Goal: Task Accomplishment & Management: Use online tool/utility

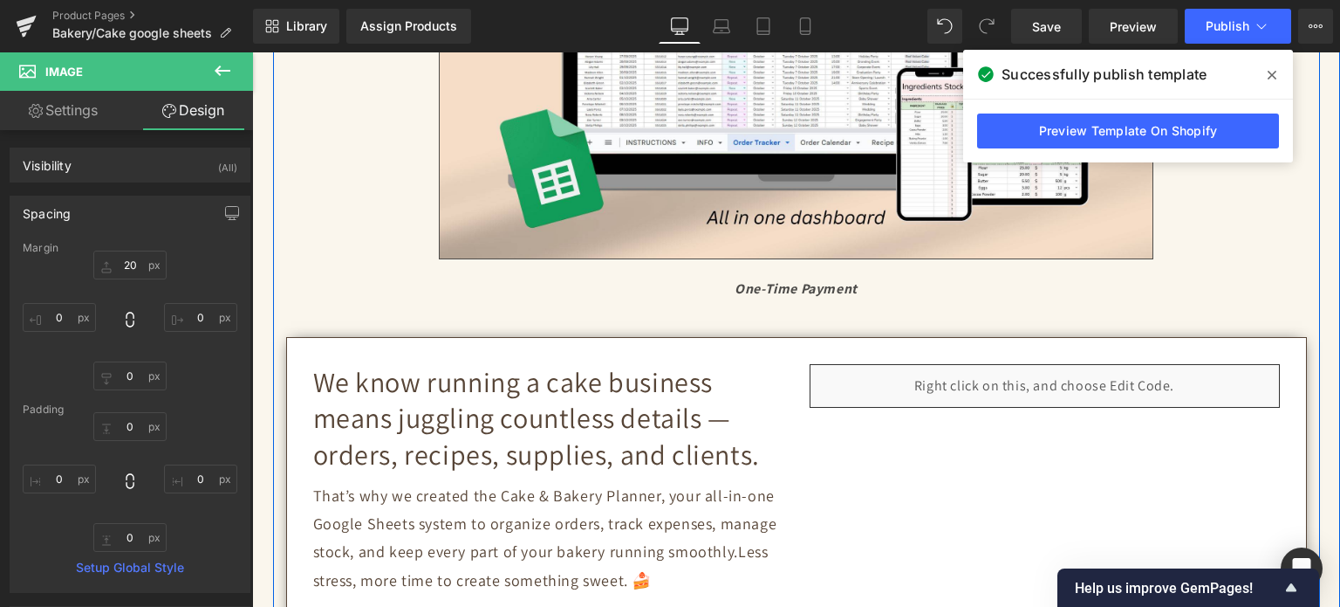
scroll to position [785, 0]
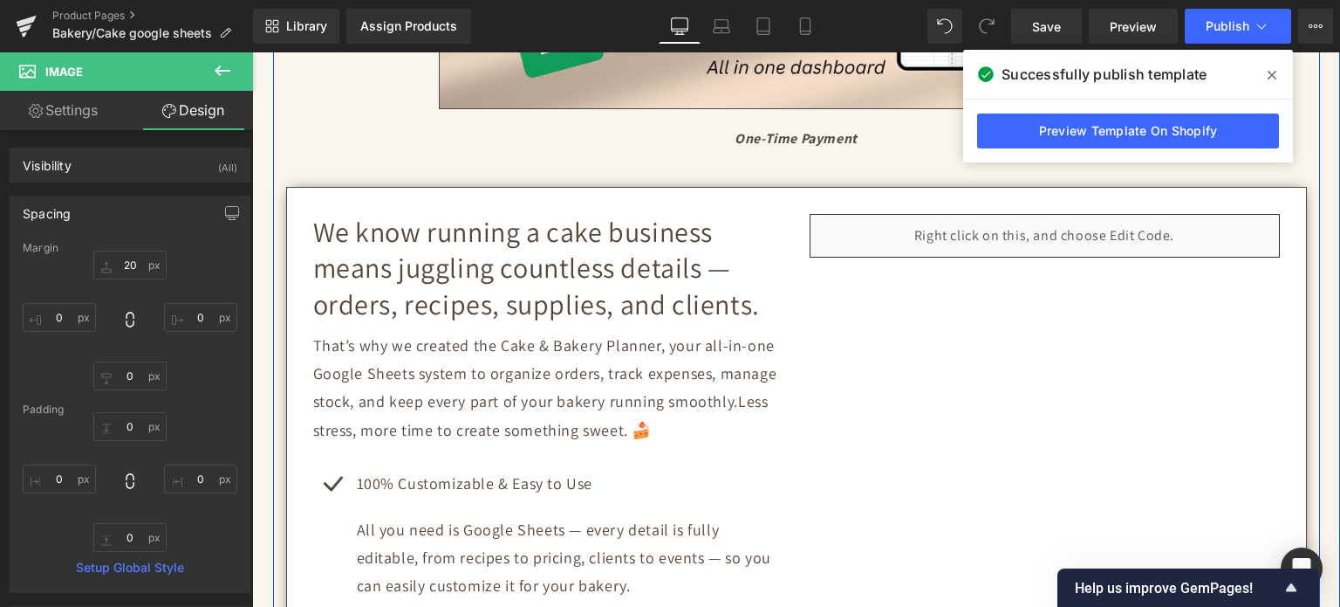
click at [1066, 230] on div "Liquid" at bounding box center [1045, 236] width 470 height 44
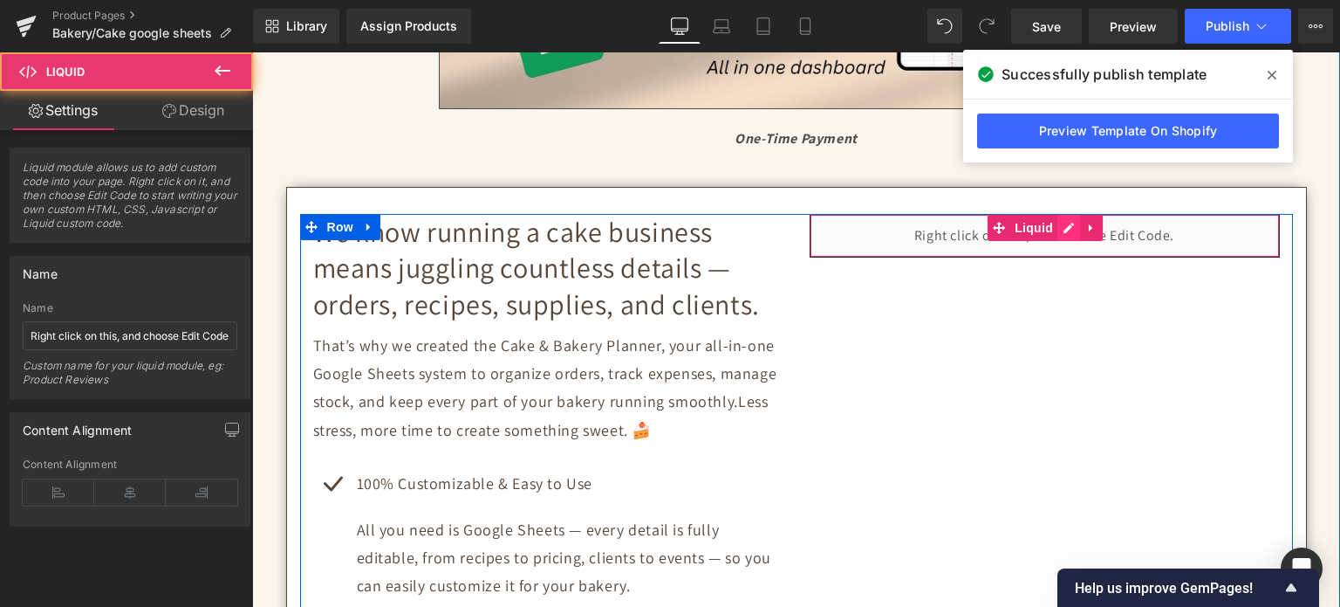
click at [1058, 221] on div "Liquid" at bounding box center [1045, 236] width 470 height 44
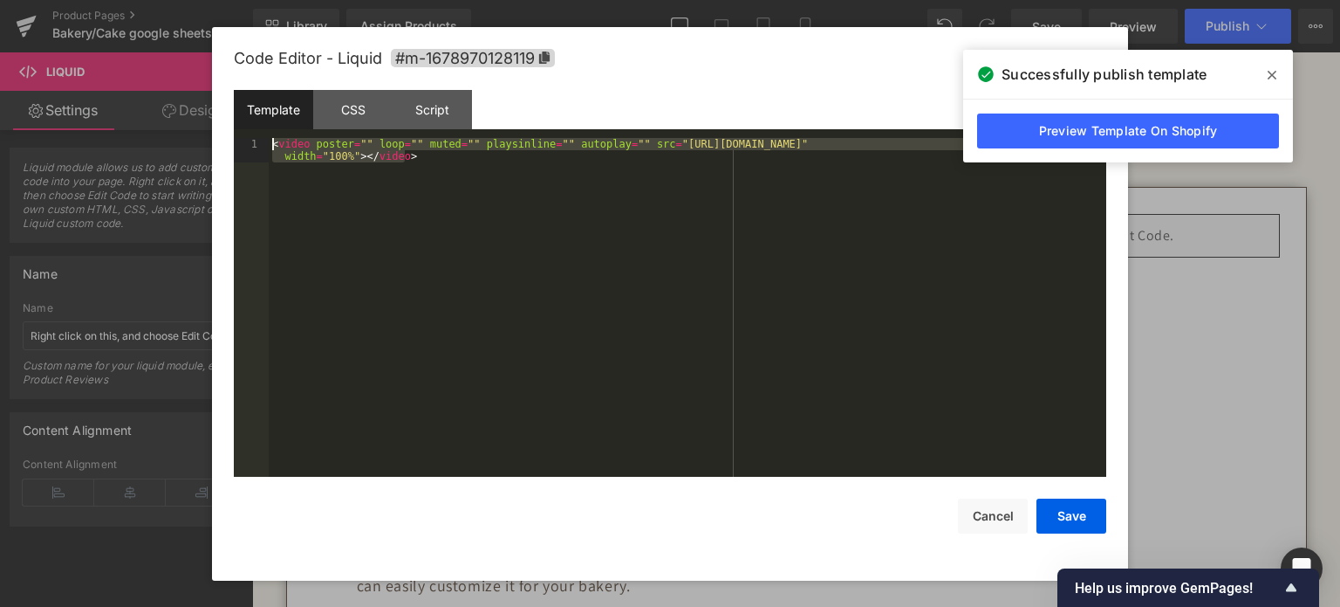
drag, startPoint x: 400, startPoint y: 167, endPoint x: 192, endPoint y: 134, distance: 210.3
click at [192, 134] on body "Text Block You are previewing how the will restyle your page. You can not edit …" at bounding box center [670, 303] width 1340 height 607
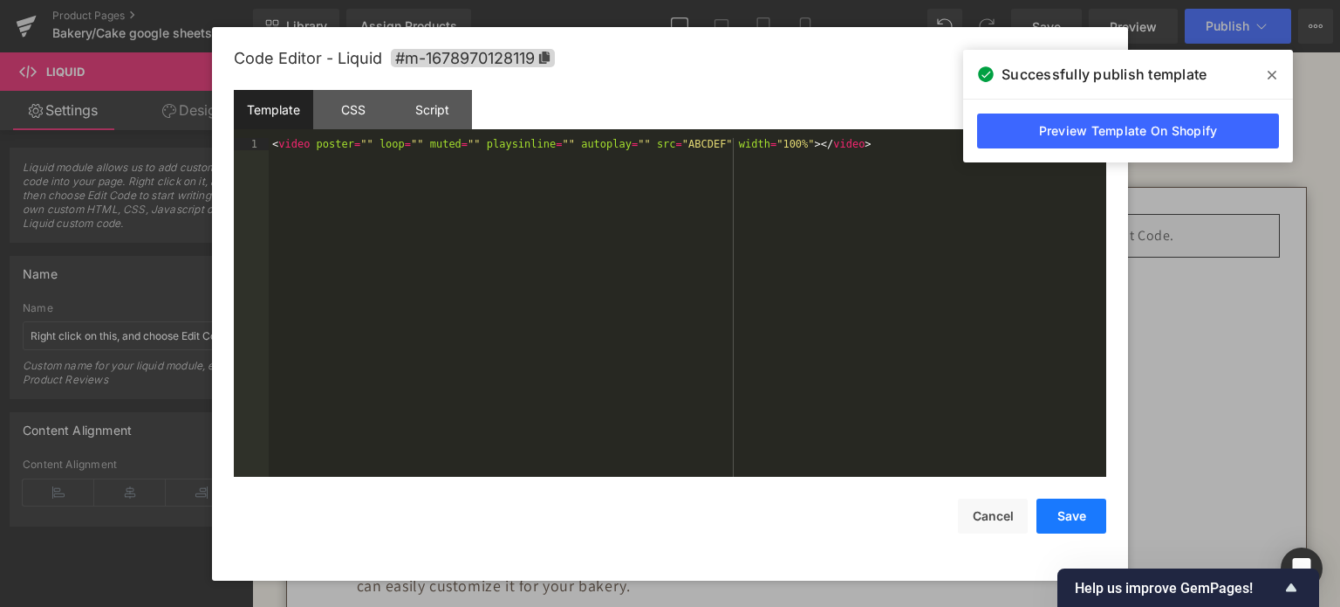
click at [1086, 518] on button "Save" at bounding box center [1072, 515] width 70 height 35
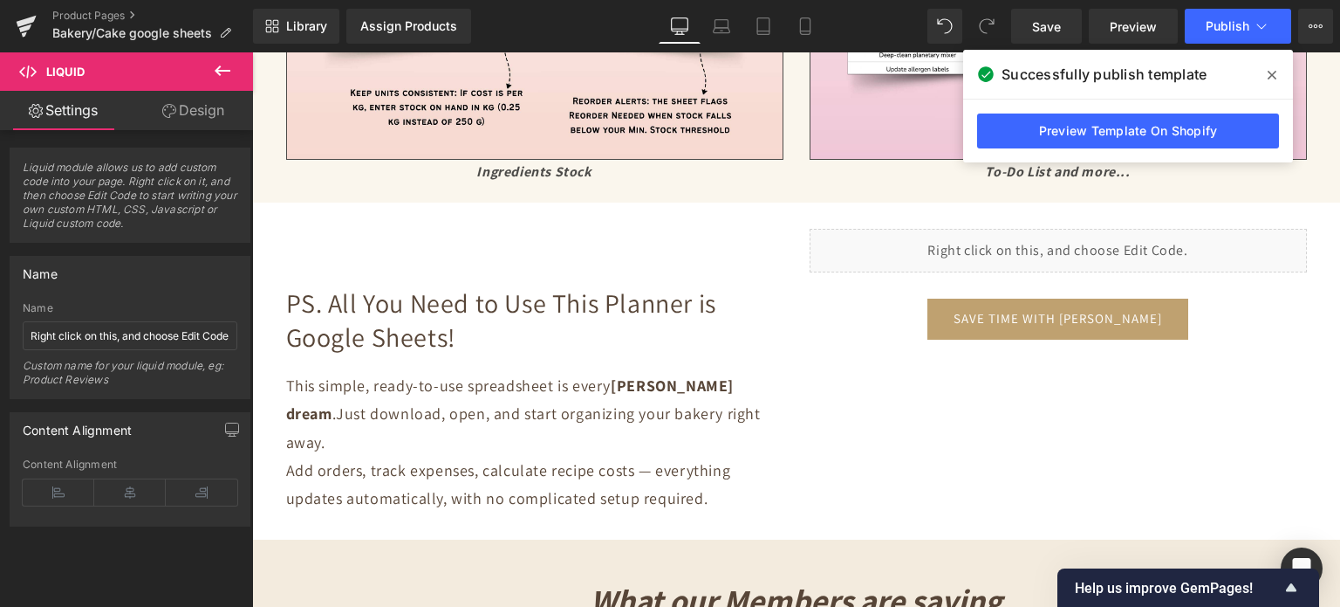
scroll to position [5498, 0]
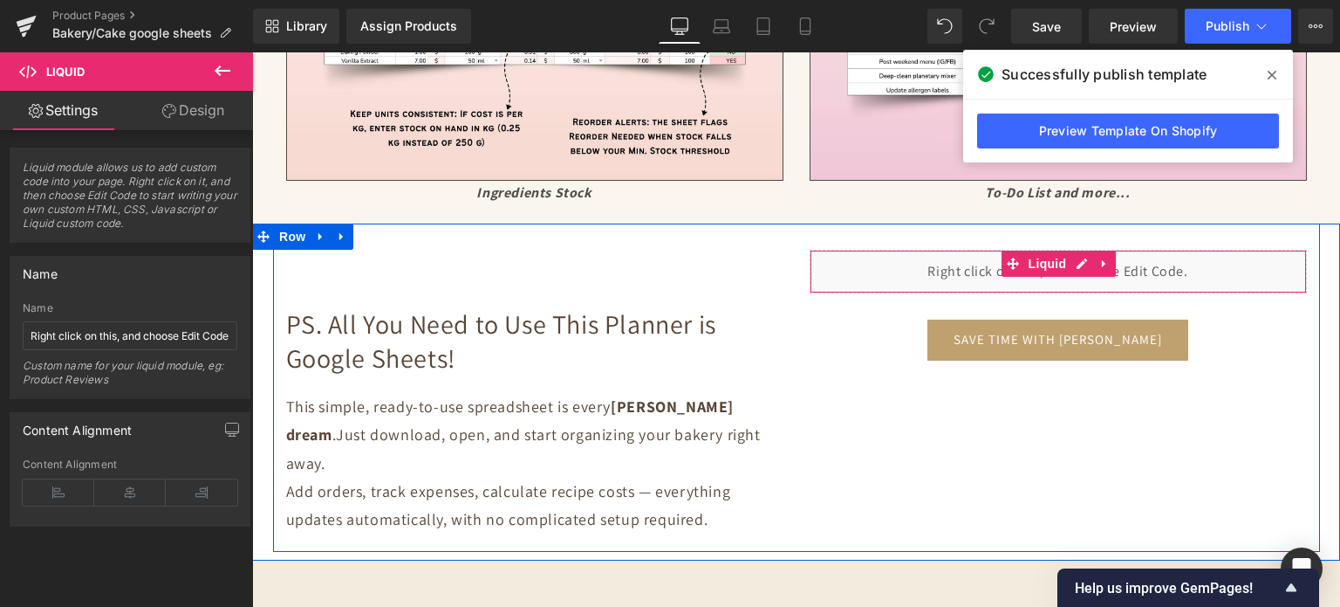
click at [1093, 260] on link at bounding box center [1104, 263] width 23 height 26
click at [1044, 257] on div "Liquid" at bounding box center [1058, 272] width 497 height 44
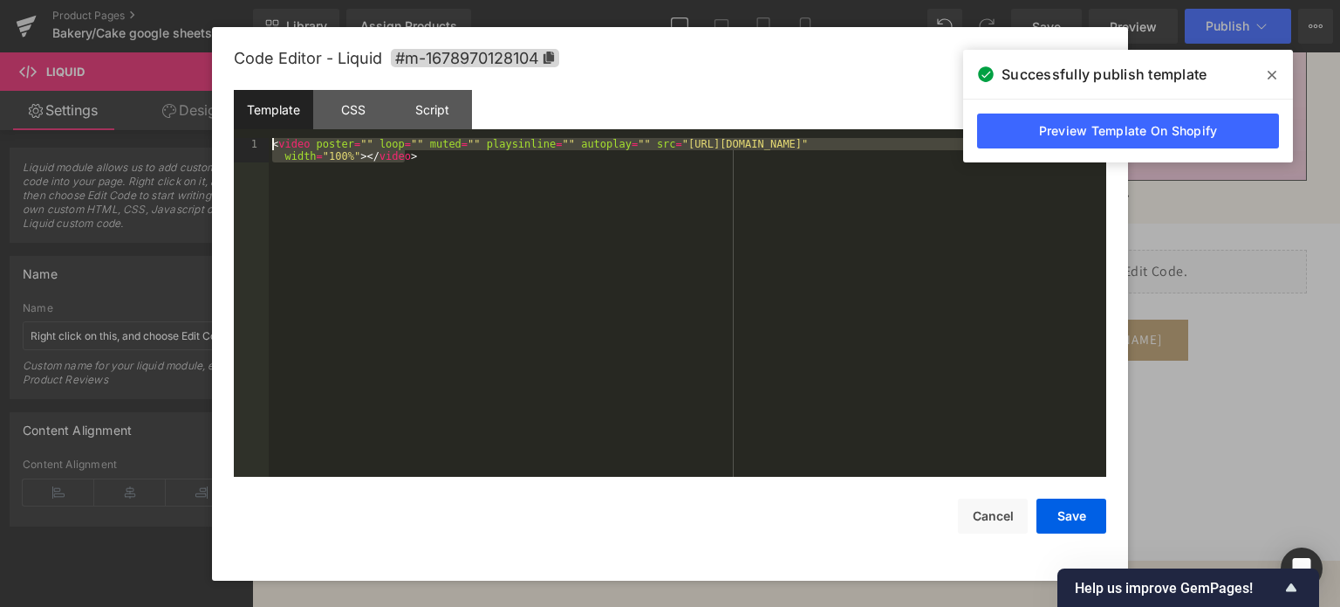
drag, startPoint x: 415, startPoint y: 173, endPoint x: 276, endPoint y: 137, distance: 143.3
click at [276, 138] on div "< video poster = "" loop = "" muted = "" playsinline = "" autoplay = "" src = "…" at bounding box center [688, 332] width 838 height 389
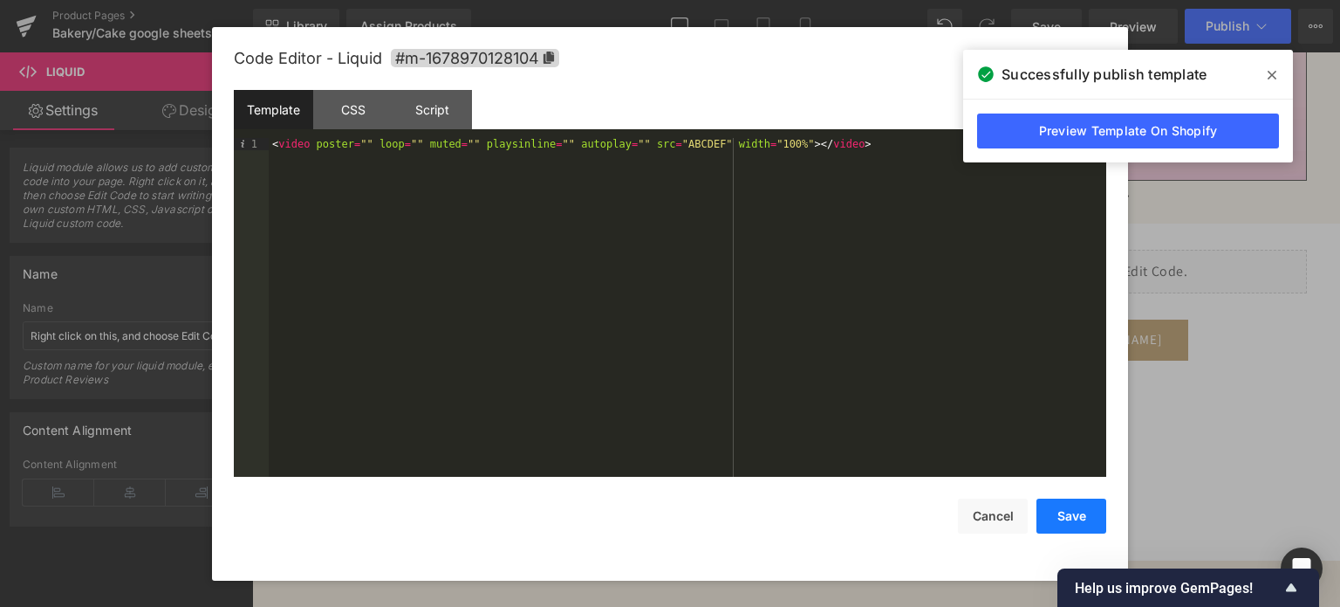
click at [1041, 518] on button "Save" at bounding box center [1072, 515] width 70 height 35
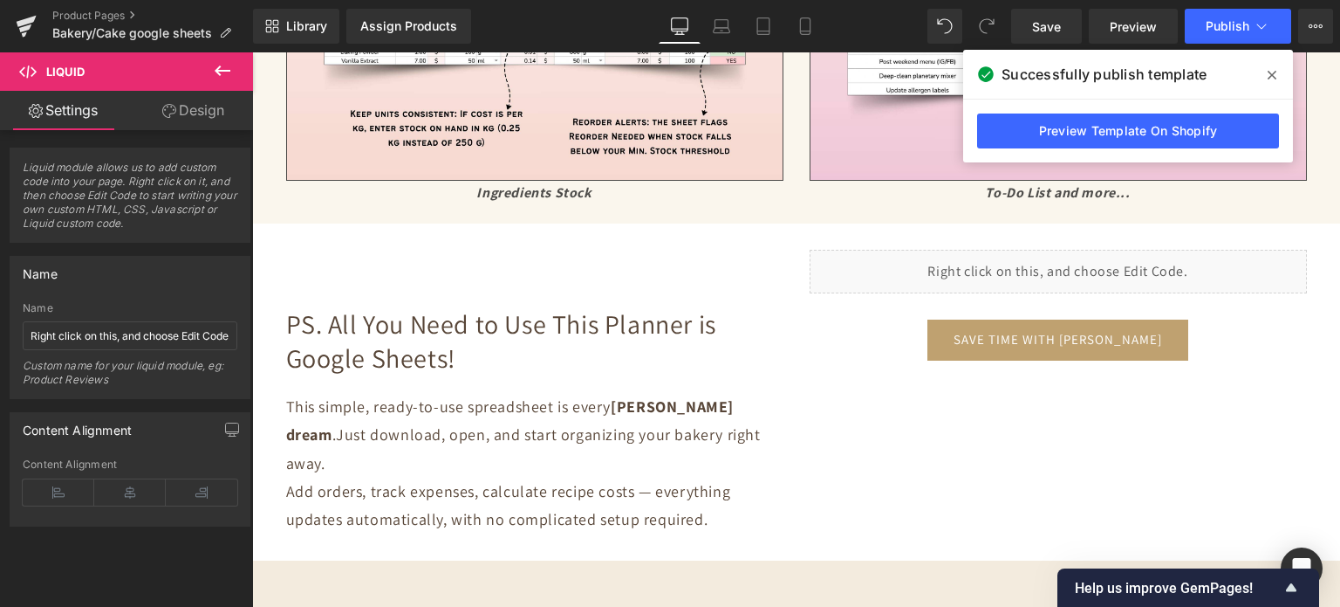
click at [1270, 72] on icon at bounding box center [1272, 75] width 9 height 9
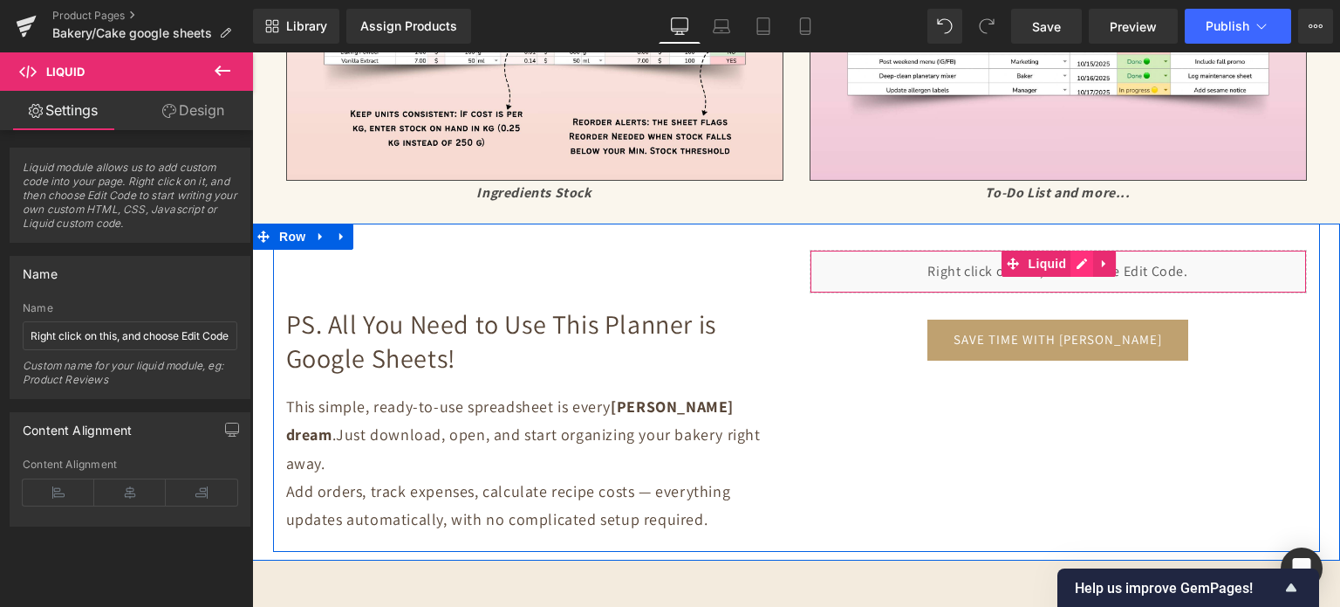
click at [1082, 257] on div "Liquid" at bounding box center [1058, 272] width 497 height 44
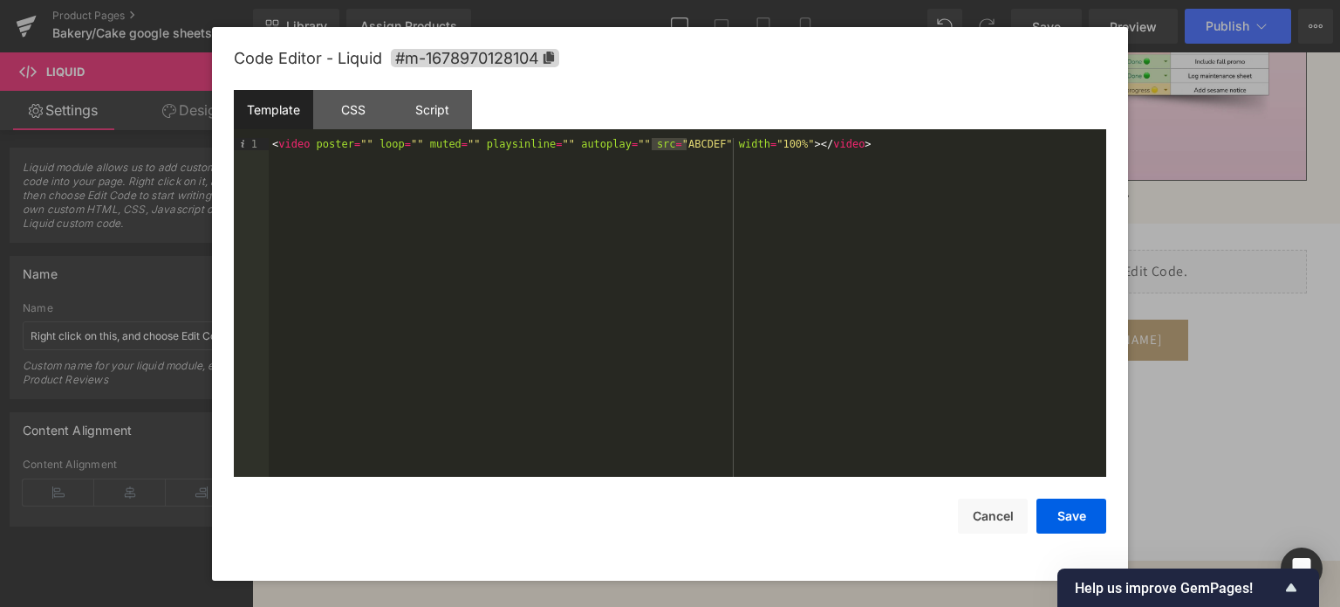
drag, startPoint x: 654, startPoint y: 142, endPoint x: 686, endPoint y: 142, distance: 32.3
click at [686, 142] on div "< video poster = "" loop = "" muted = "" playsinline = "" autoplay = "" src = "…" at bounding box center [688, 320] width 838 height 365
click at [1066, 516] on button "Save" at bounding box center [1072, 515] width 70 height 35
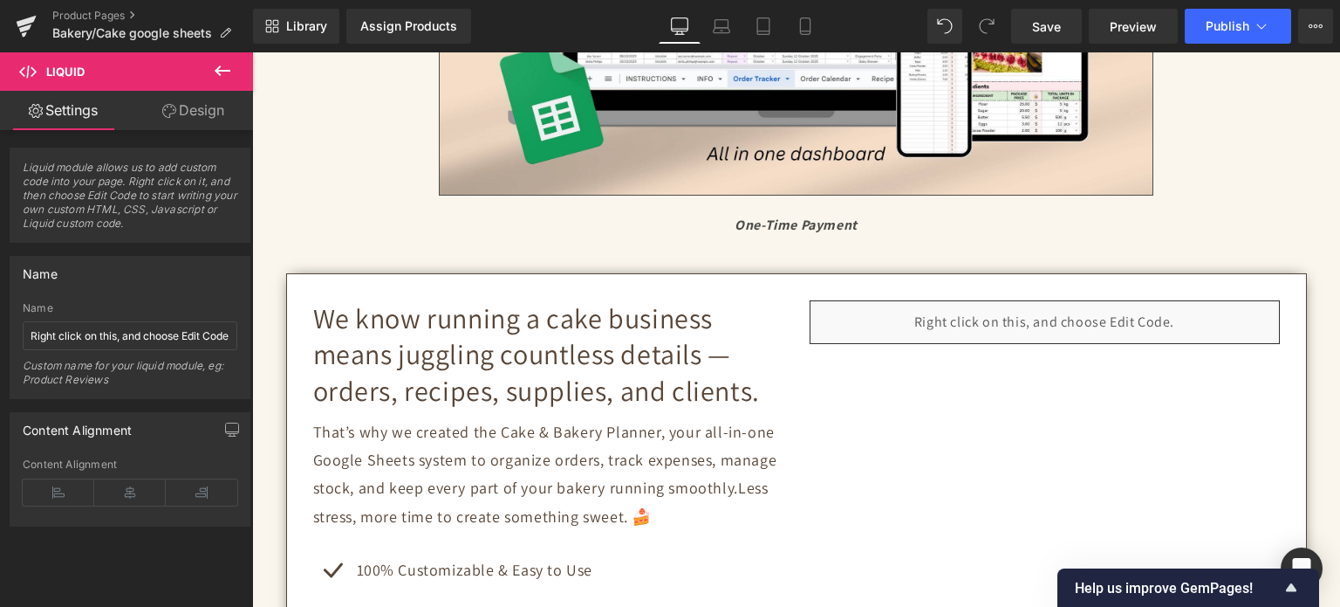
scroll to position [698, 0]
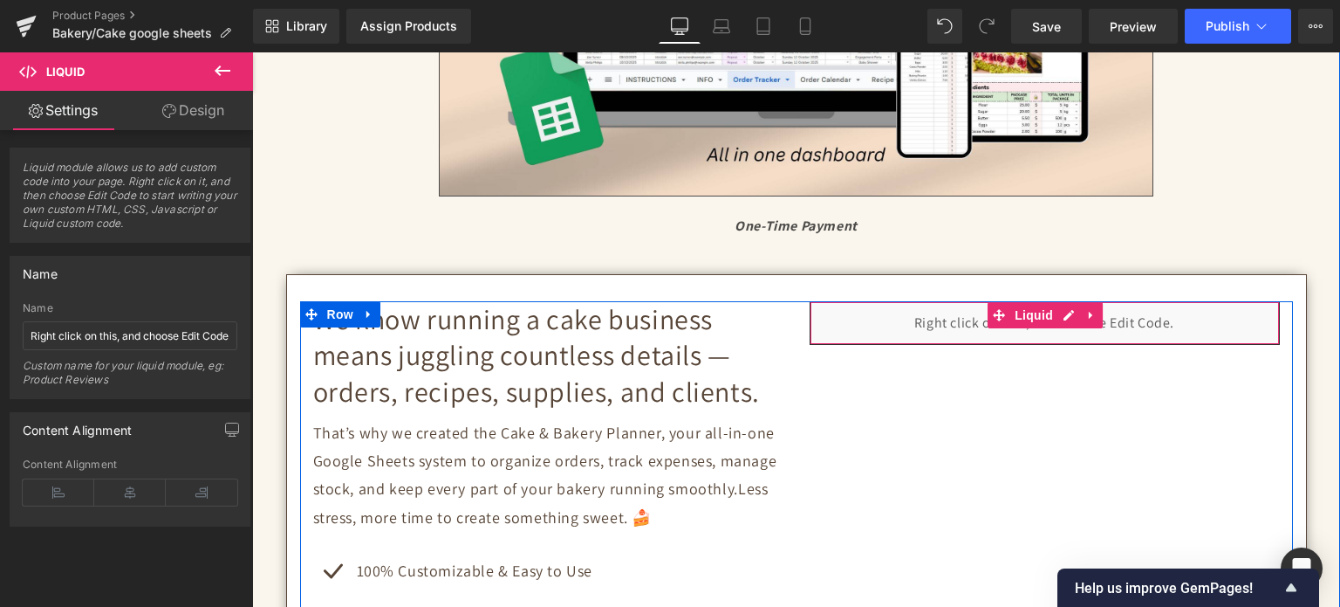
click at [1110, 323] on div "Liquid" at bounding box center [1045, 323] width 470 height 44
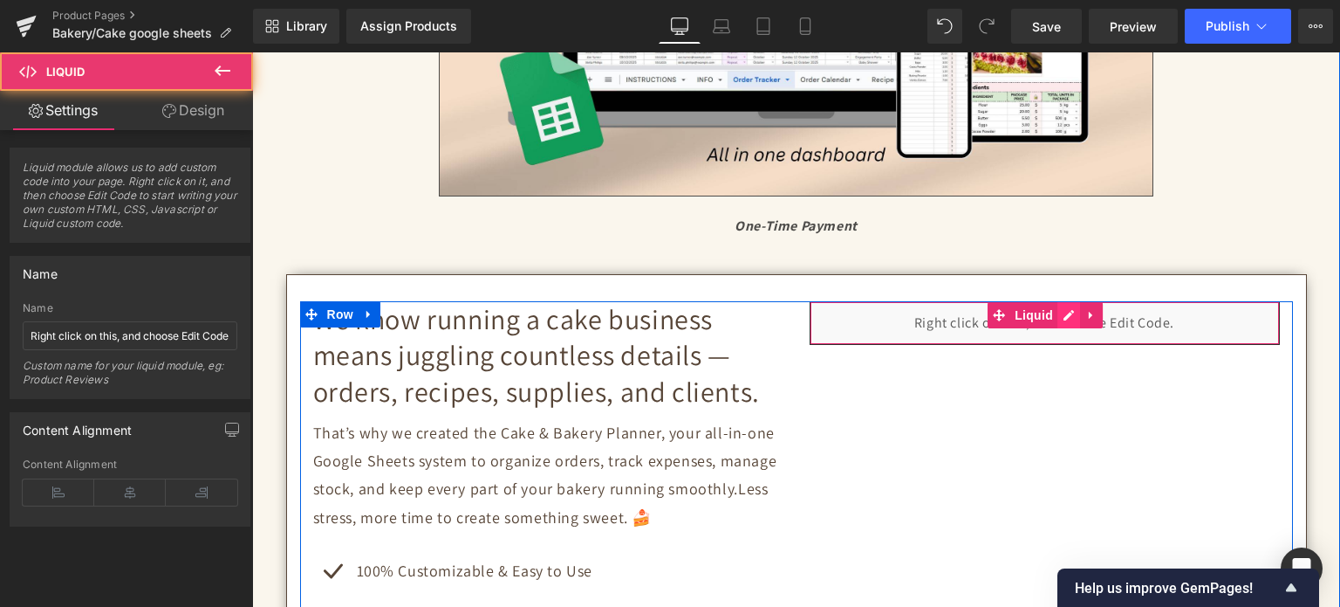
click at [1064, 320] on div "Liquid" at bounding box center [1045, 323] width 470 height 44
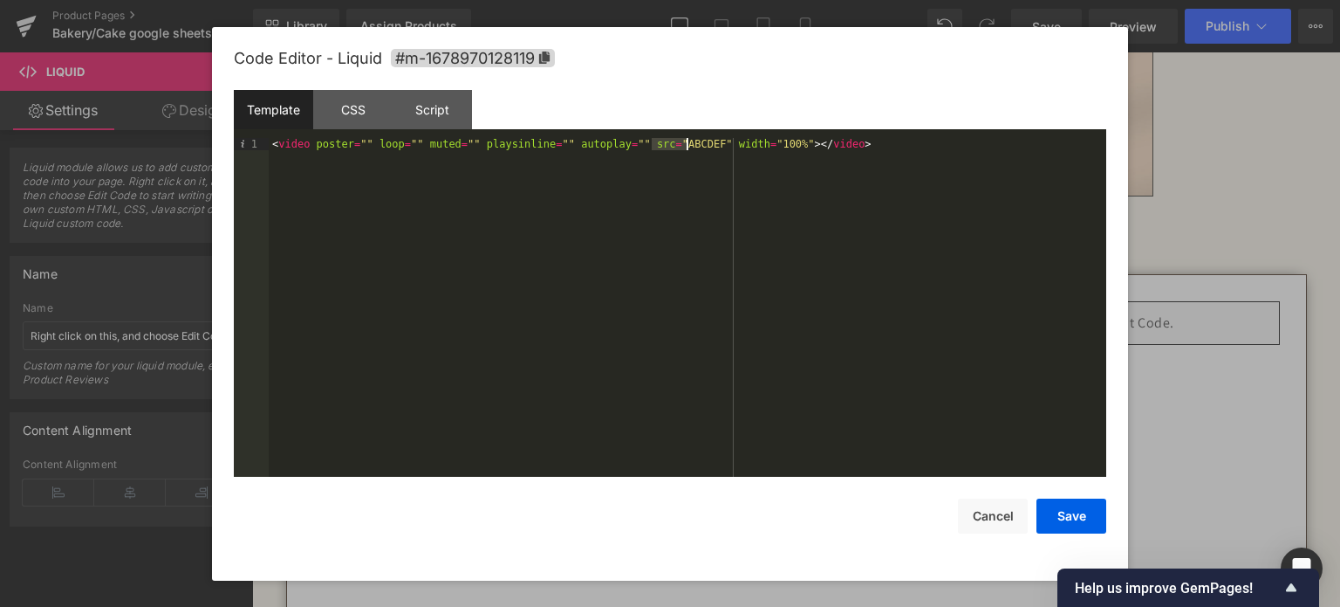
drag, startPoint x: 653, startPoint y: 147, endPoint x: 684, endPoint y: 150, distance: 31.5
click at [684, 150] on div "< video poster = "" loop = "" muted = "" playsinline = "" autoplay = "" src = "…" at bounding box center [688, 320] width 838 height 365
click at [1068, 512] on button "Save" at bounding box center [1072, 515] width 70 height 35
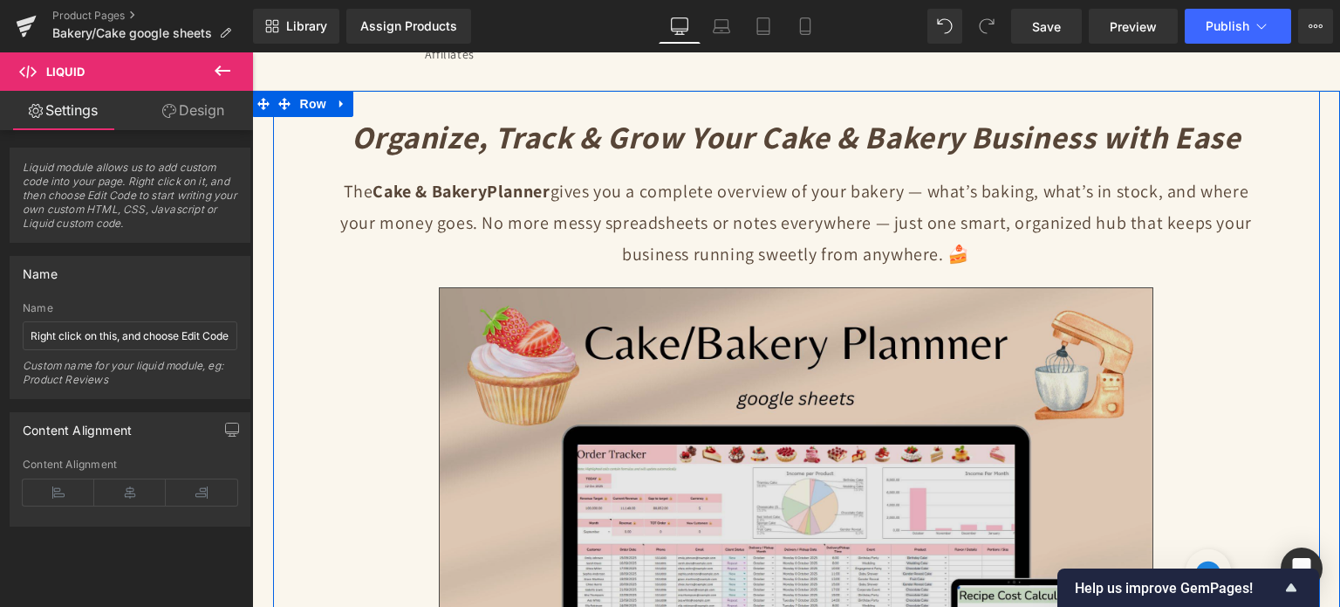
scroll to position [0, 0]
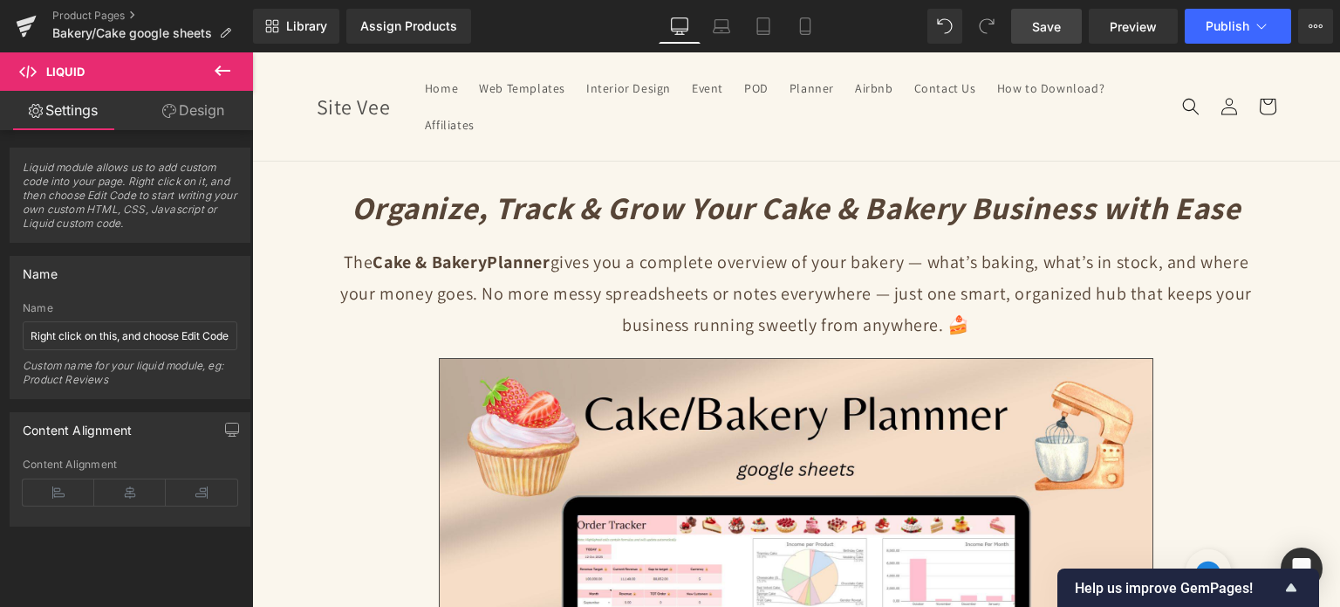
click at [1059, 27] on span "Save" at bounding box center [1046, 26] width 29 height 18
click at [400, 28] on div "Assign Products" at bounding box center [408, 26] width 97 height 14
click at [406, 31] on div "Assign Products" at bounding box center [408, 26] width 97 height 14
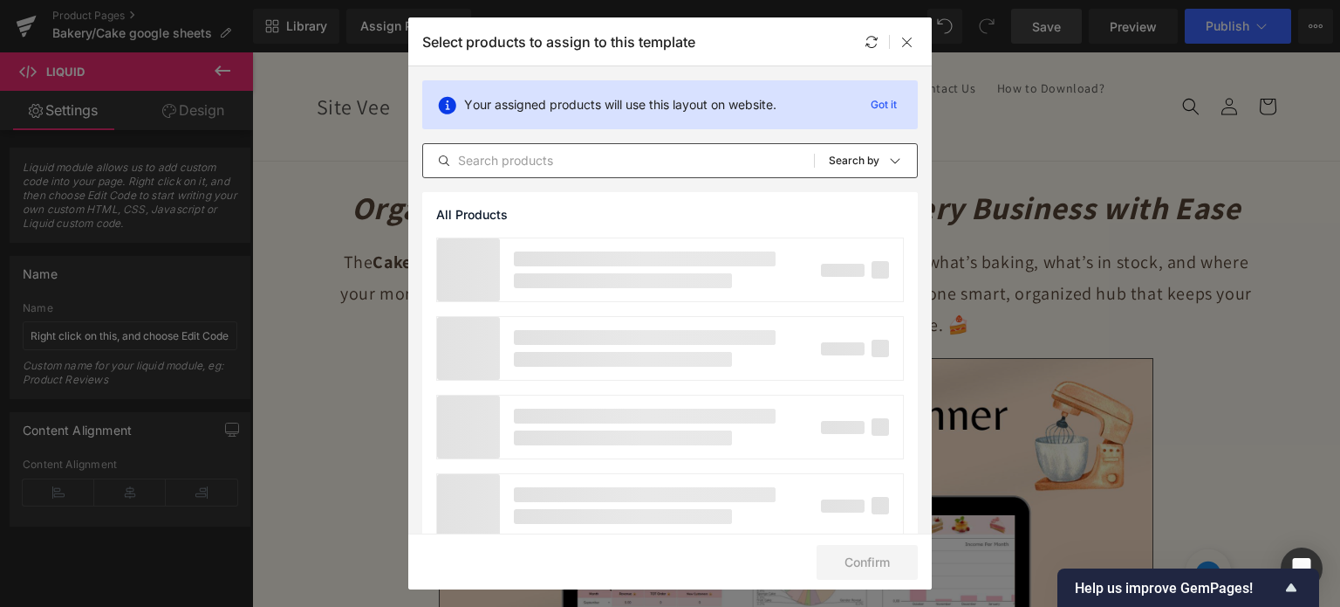
click at [483, 160] on input "text" at bounding box center [618, 160] width 391 height 21
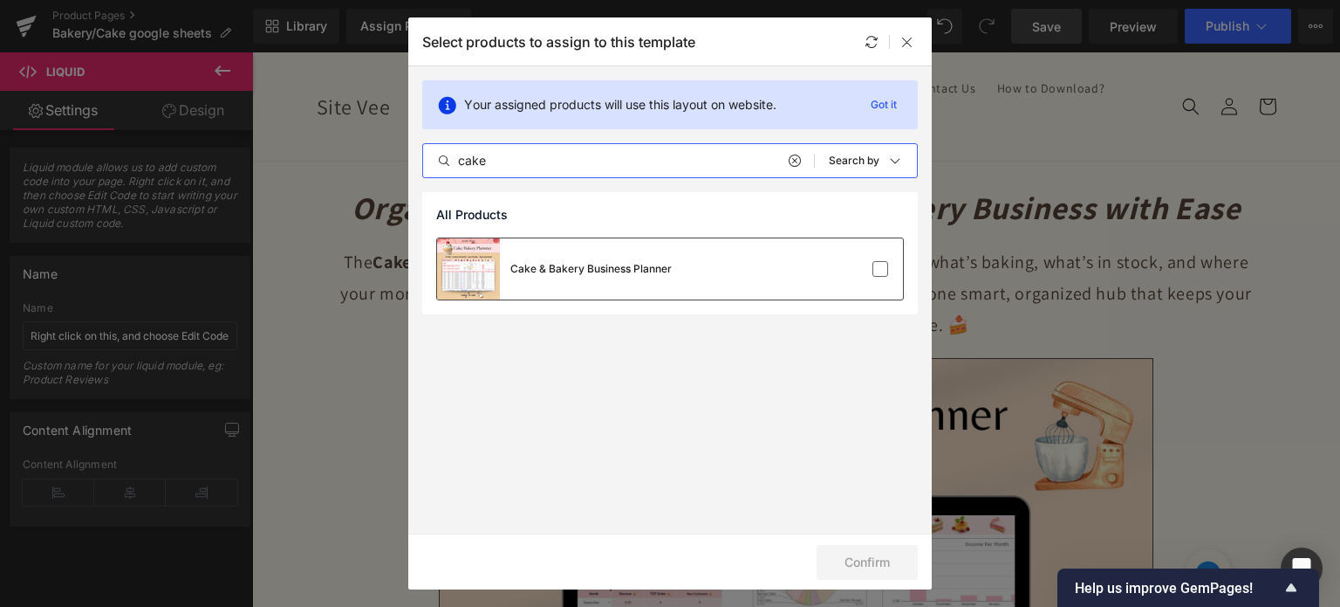
type input "cake"
click at [557, 254] on div "Cake & Bakery Business Planner" at bounding box center [554, 268] width 235 height 61
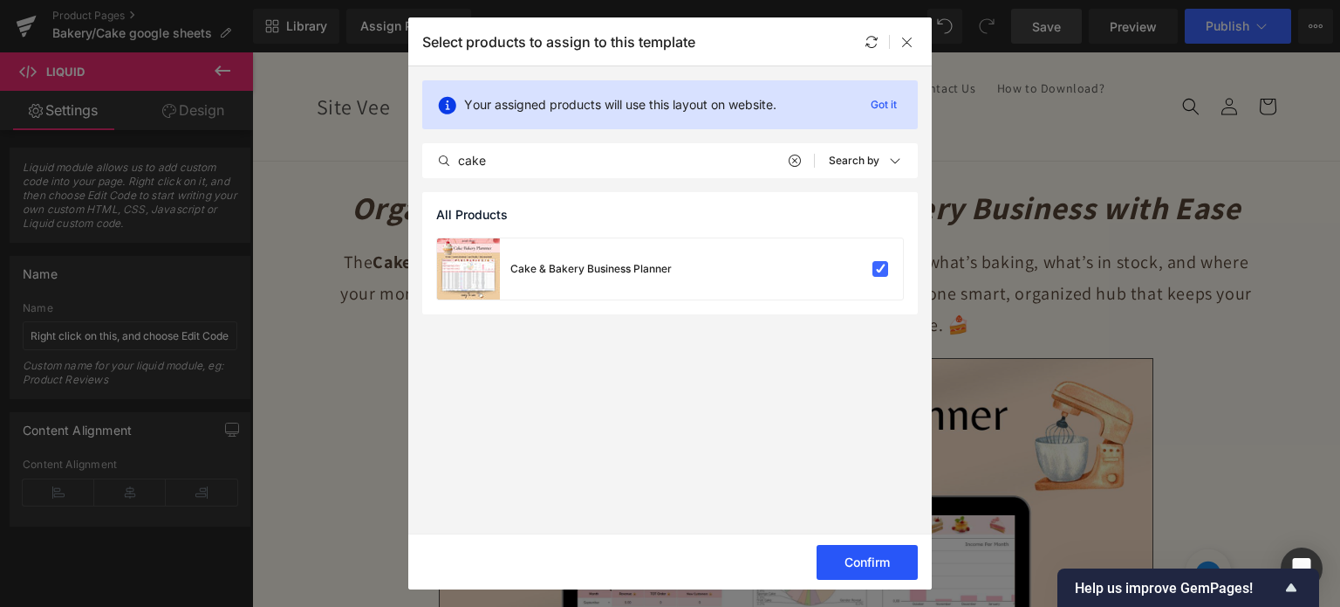
click at [835, 560] on button "Confirm" at bounding box center [867, 562] width 101 height 35
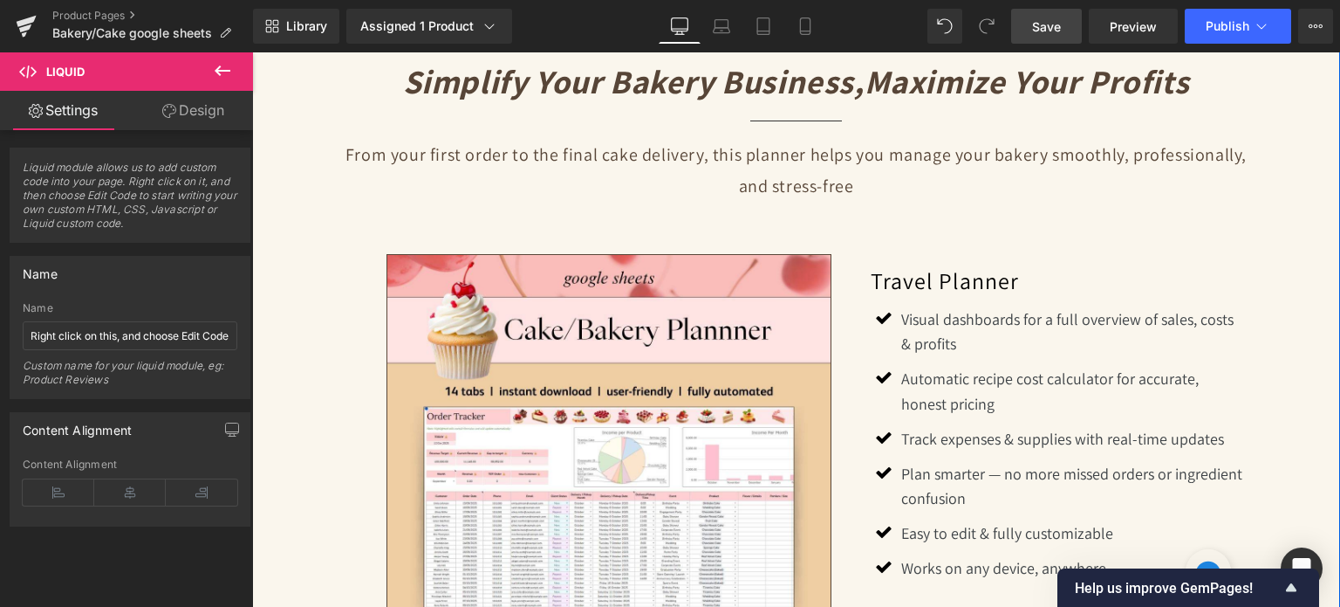
scroll to position [1484, 0]
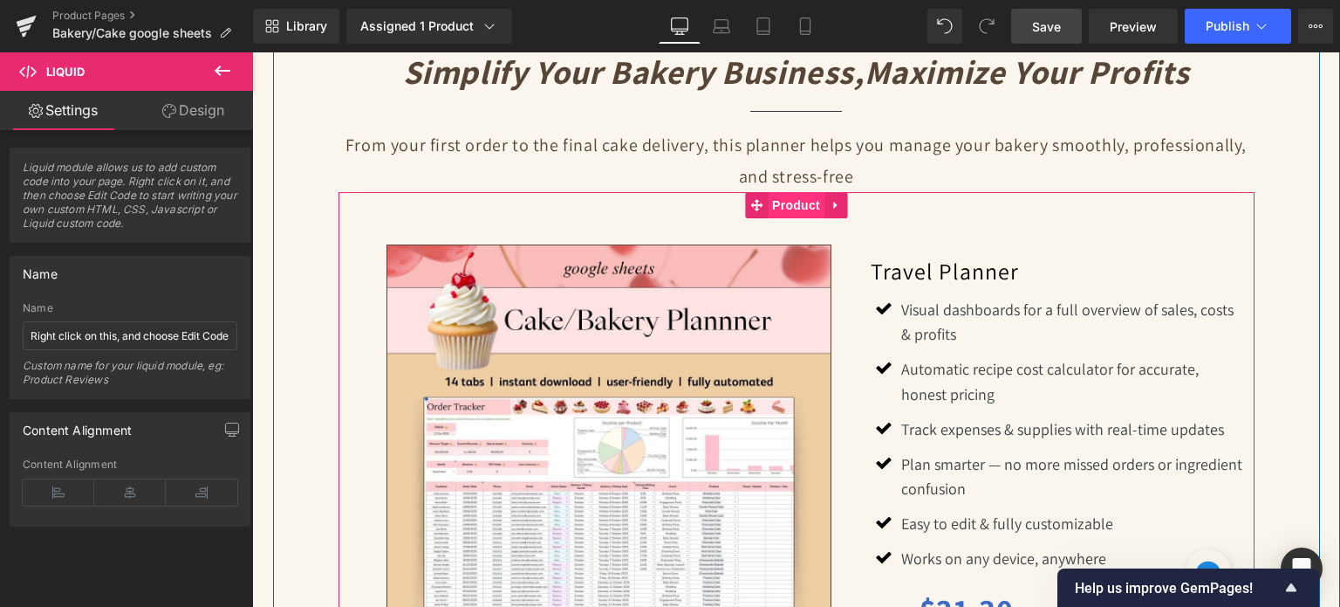
click at [785, 207] on span "Product" at bounding box center [796, 205] width 57 height 26
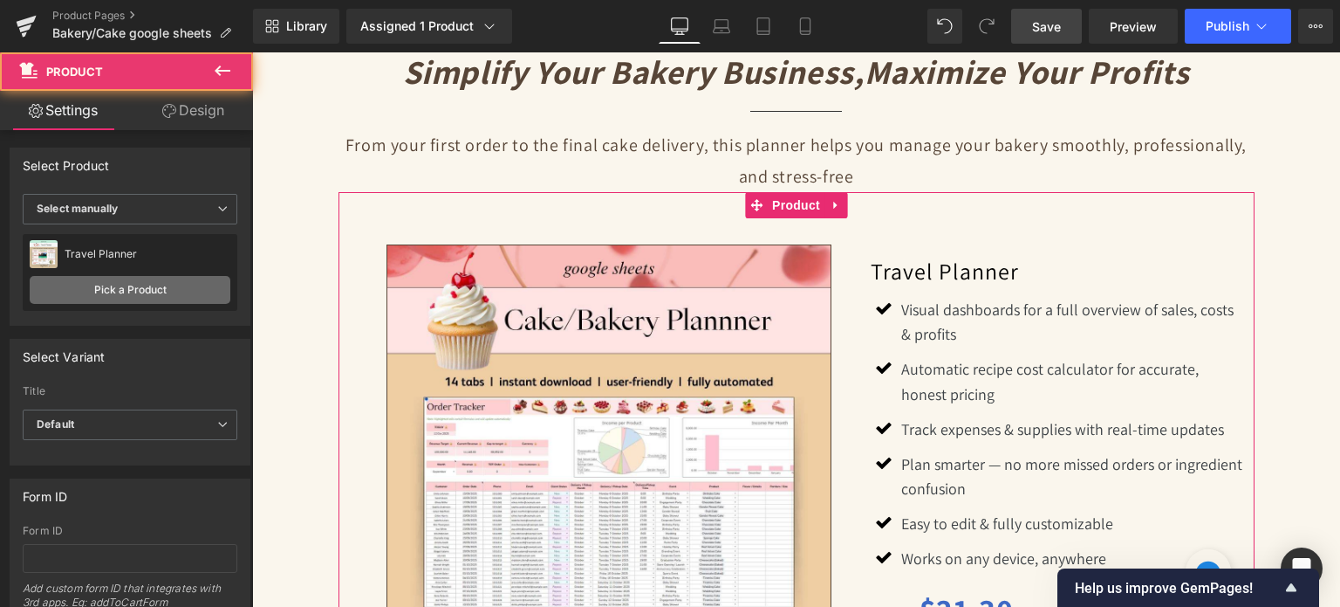
click at [172, 296] on link "Pick a Product" at bounding box center [130, 290] width 201 height 28
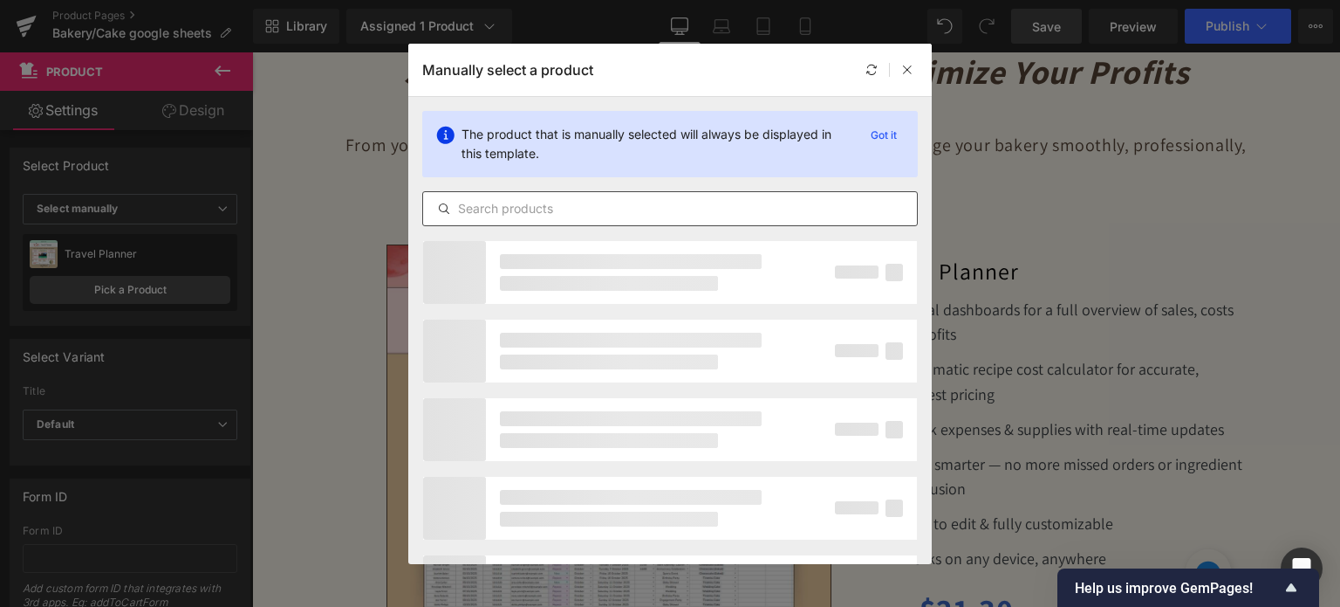
click at [518, 212] on input "text" at bounding box center [670, 208] width 494 height 21
type input "cake"
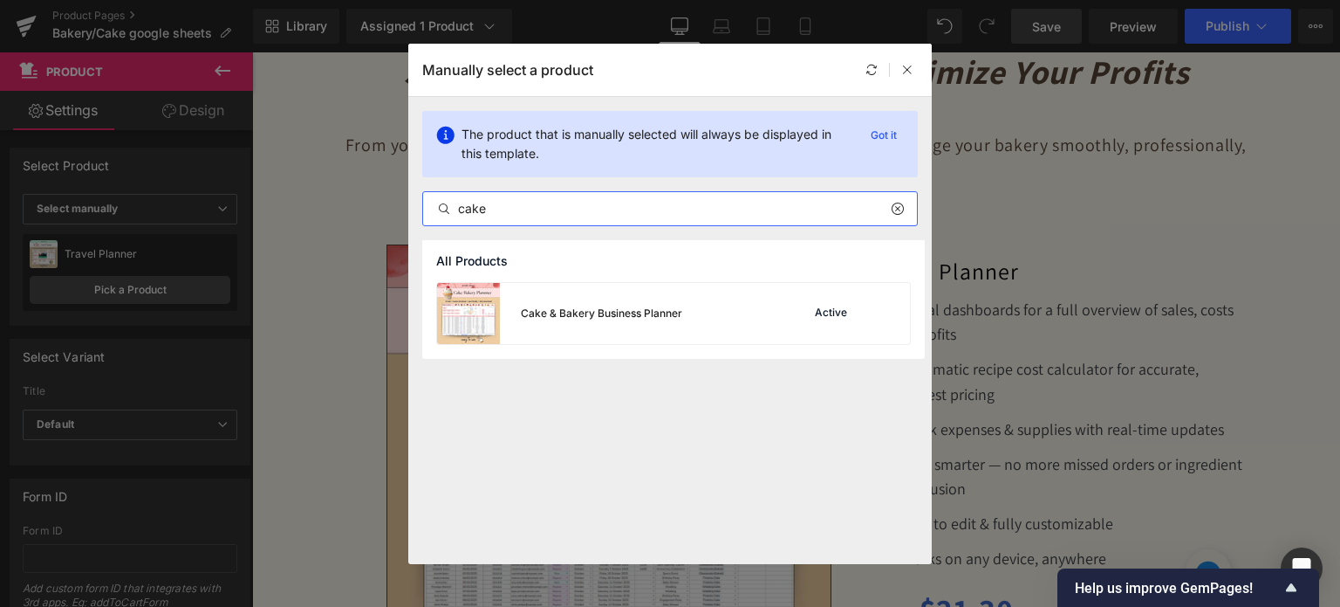
click at [548, 294] on div "Cake & Bakery Business Planner" at bounding box center [559, 313] width 245 height 61
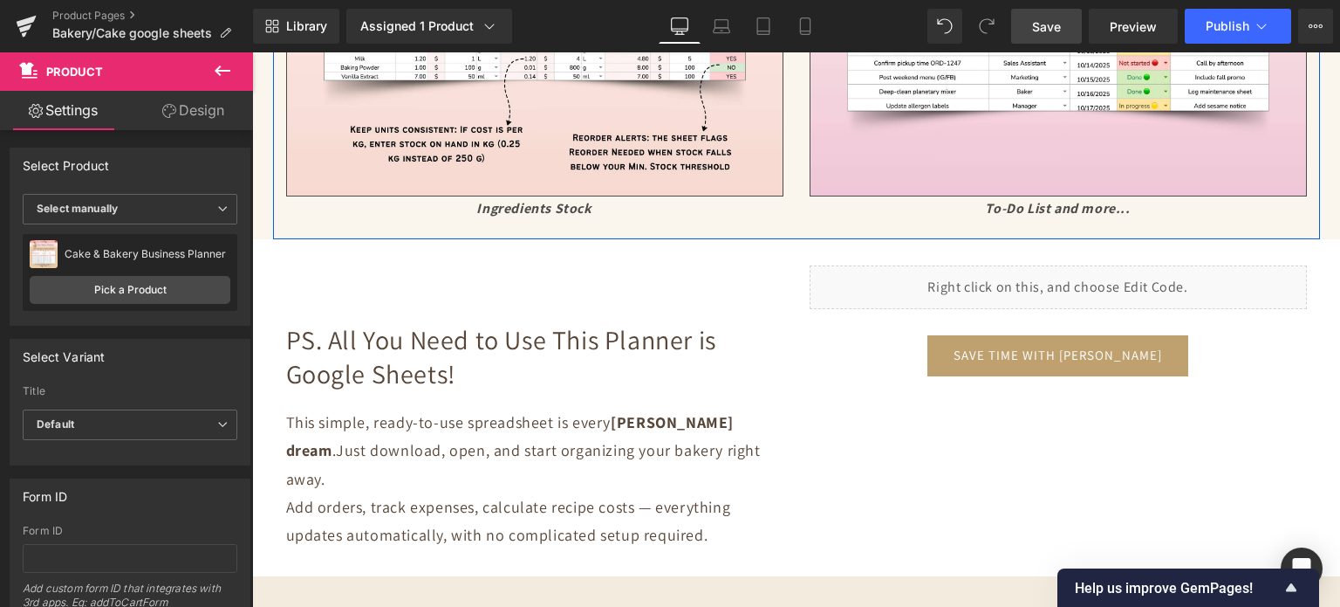
scroll to position [5498, 0]
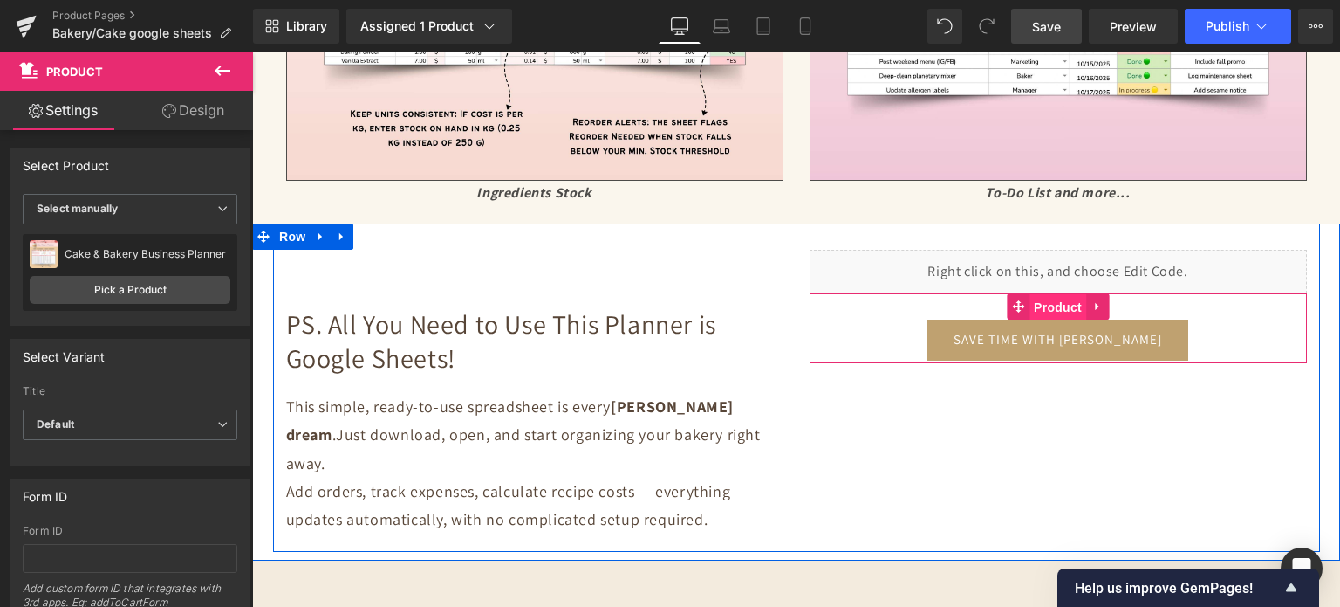
click at [1069, 299] on span "Product" at bounding box center [1058, 307] width 57 height 26
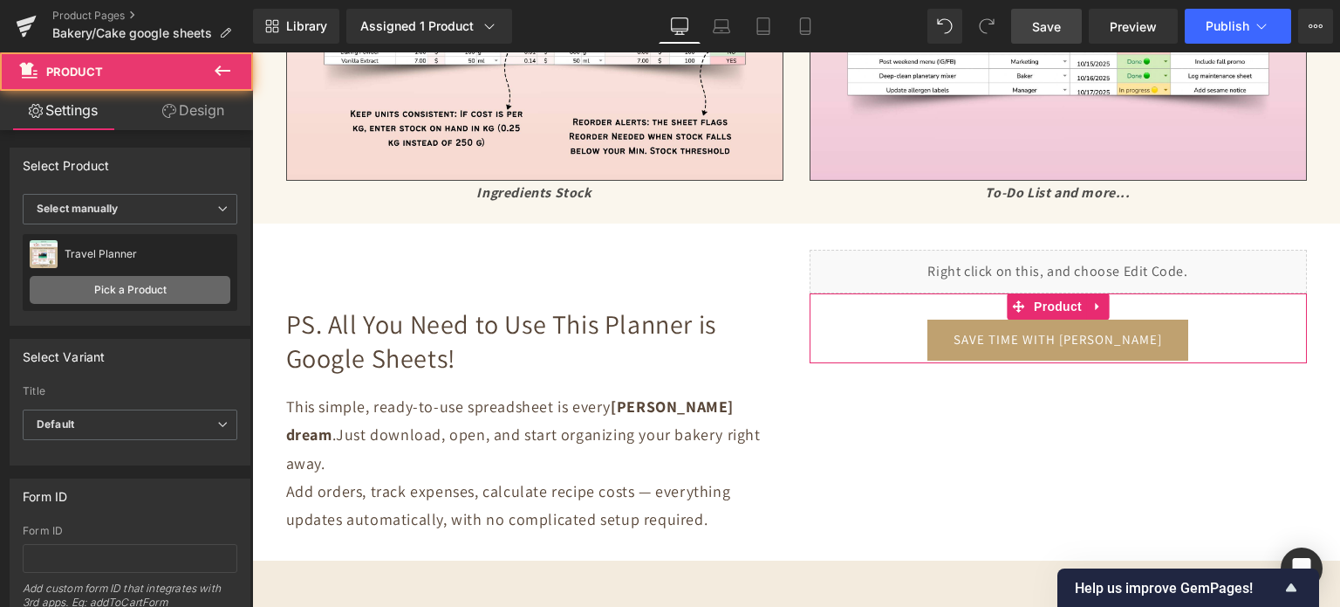
click at [115, 285] on link "Pick a Product" at bounding box center [130, 290] width 201 height 28
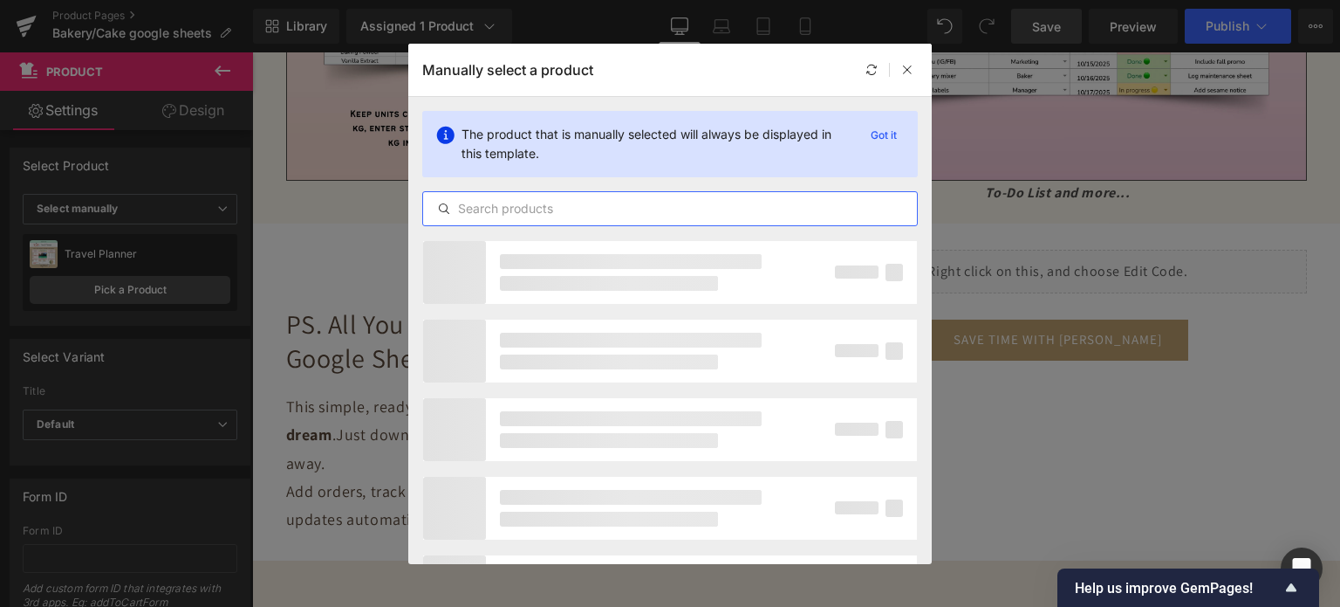
click at [492, 211] on input "text" at bounding box center [670, 208] width 494 height 21
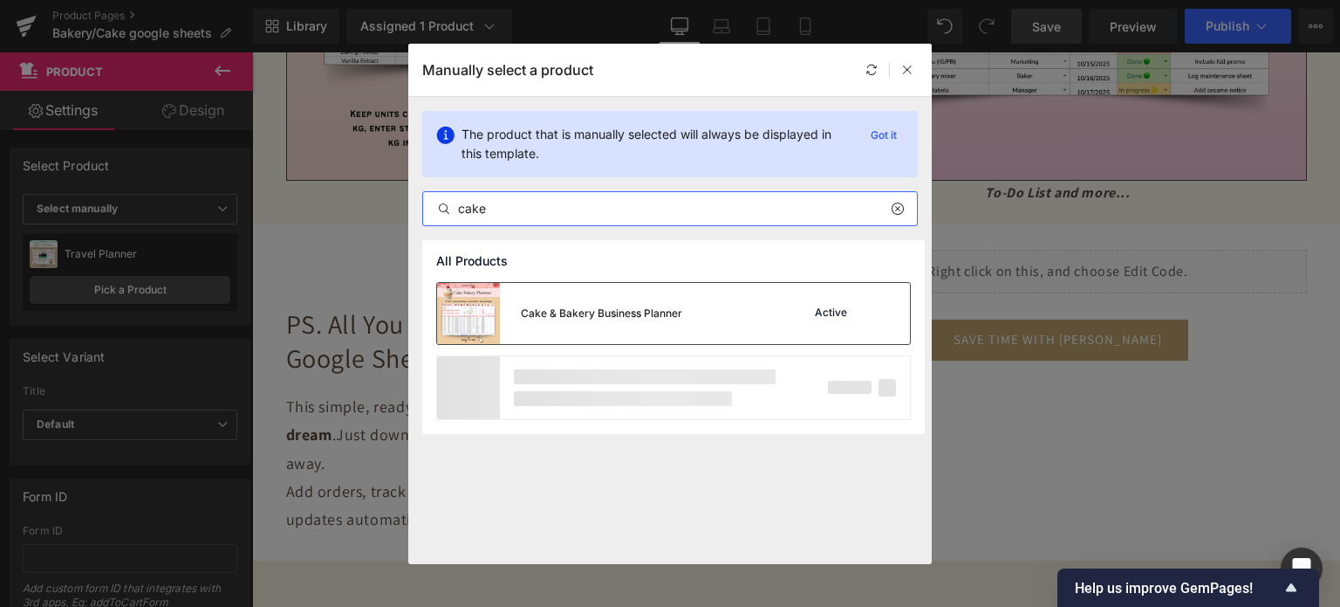
type input "cake"
click at [567, 307] on div "Cake & Bakery Business Planner" at bounding box center [601, 313] width 161 height 16
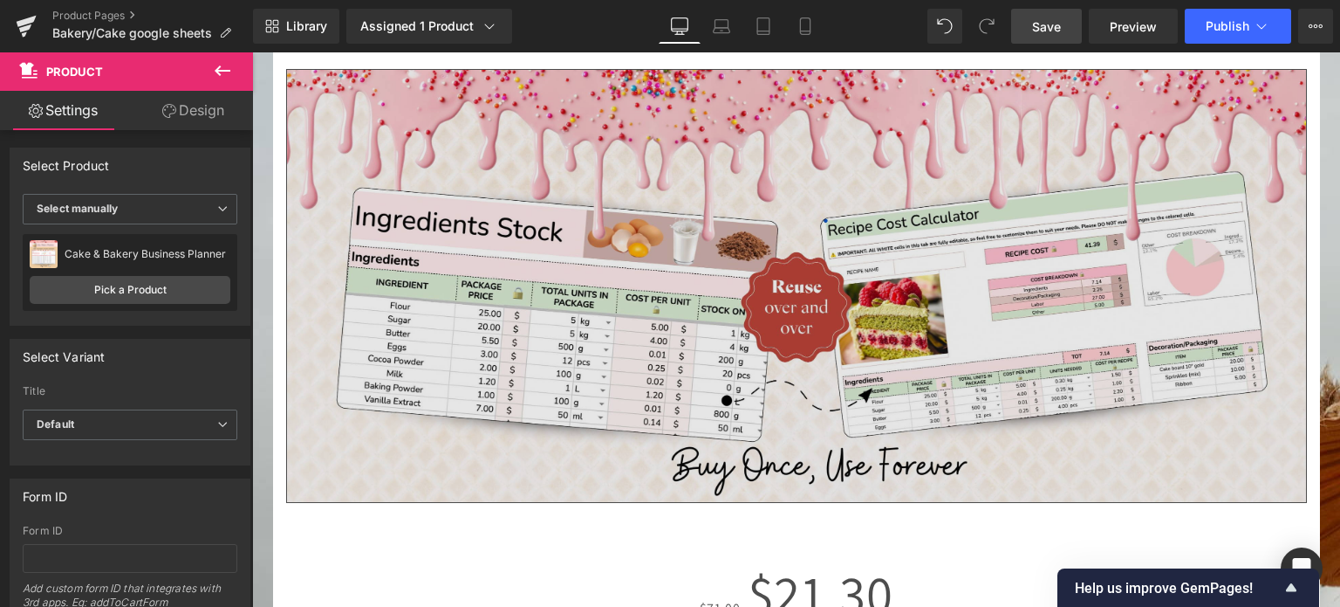
scroll to position [8029, 0]
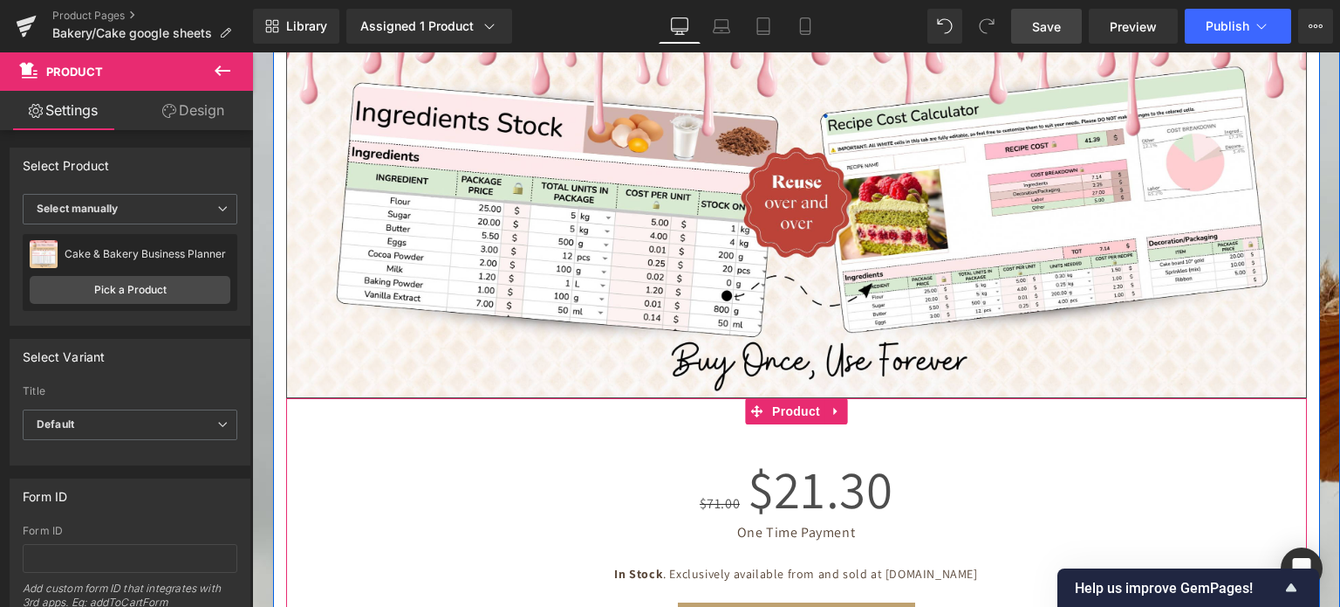
click at [781, 398] on span "Product" at bounding box center [796, 411] width 57 height 26
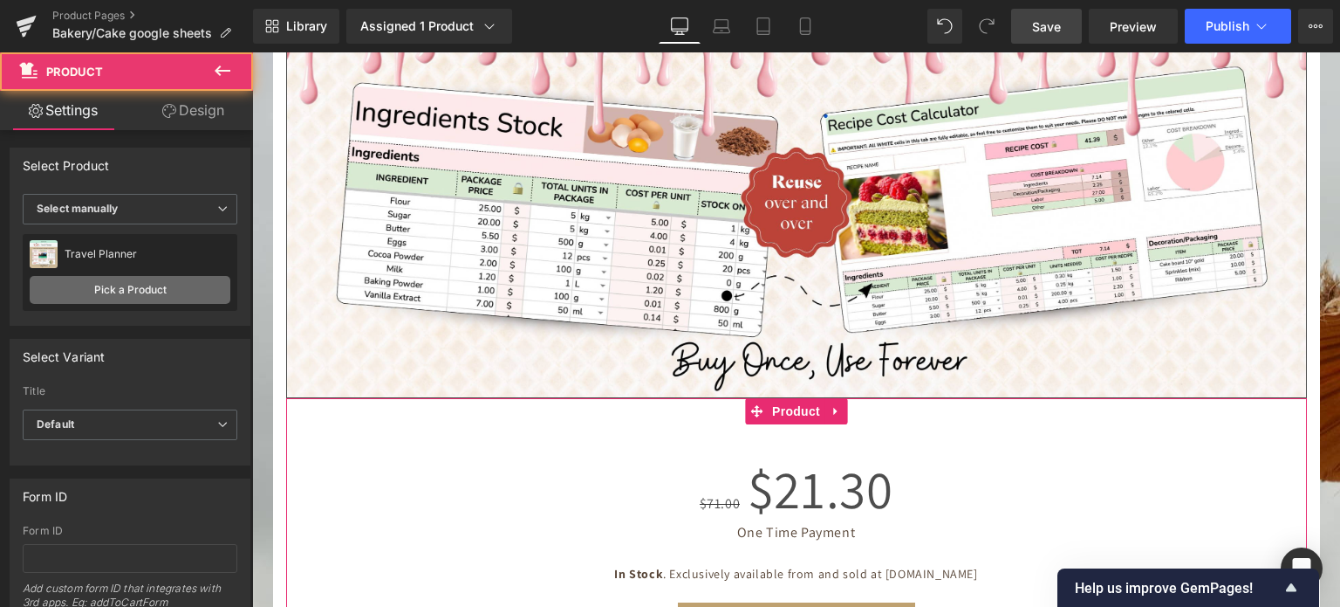
click at [117, 291] on link "Pick a Product" at bounding box center [130, 290] width 201 height 28
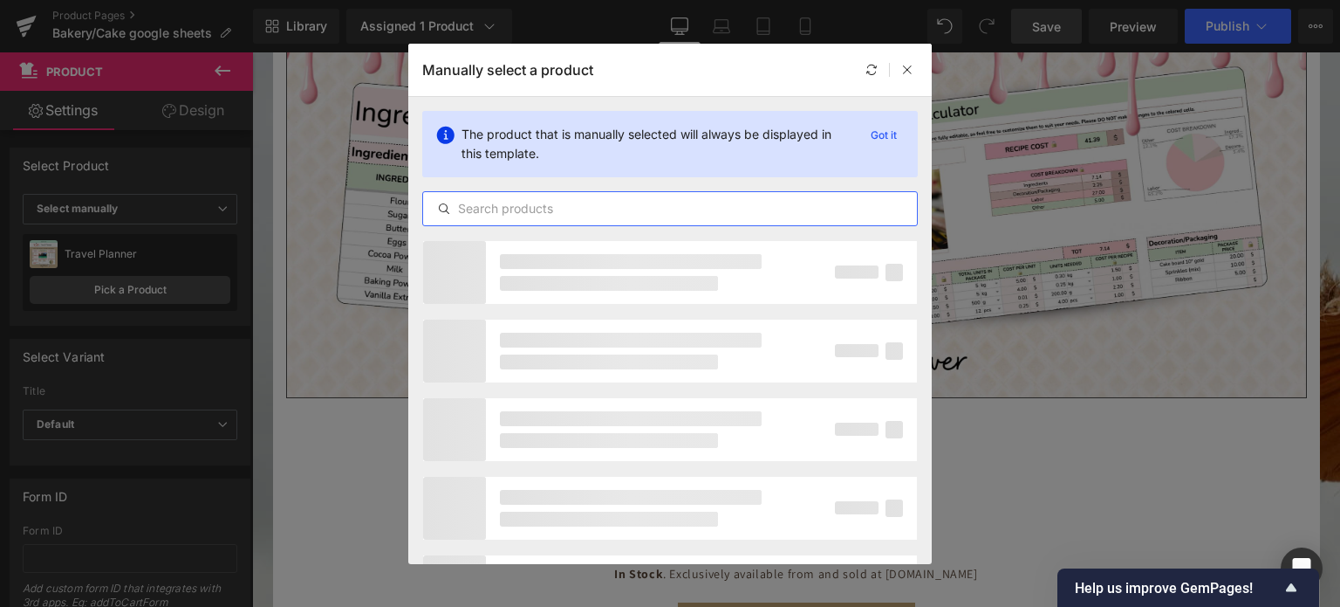
click at [484, 212] on input "text" at bounding box center [670, 208] width 494 height 21
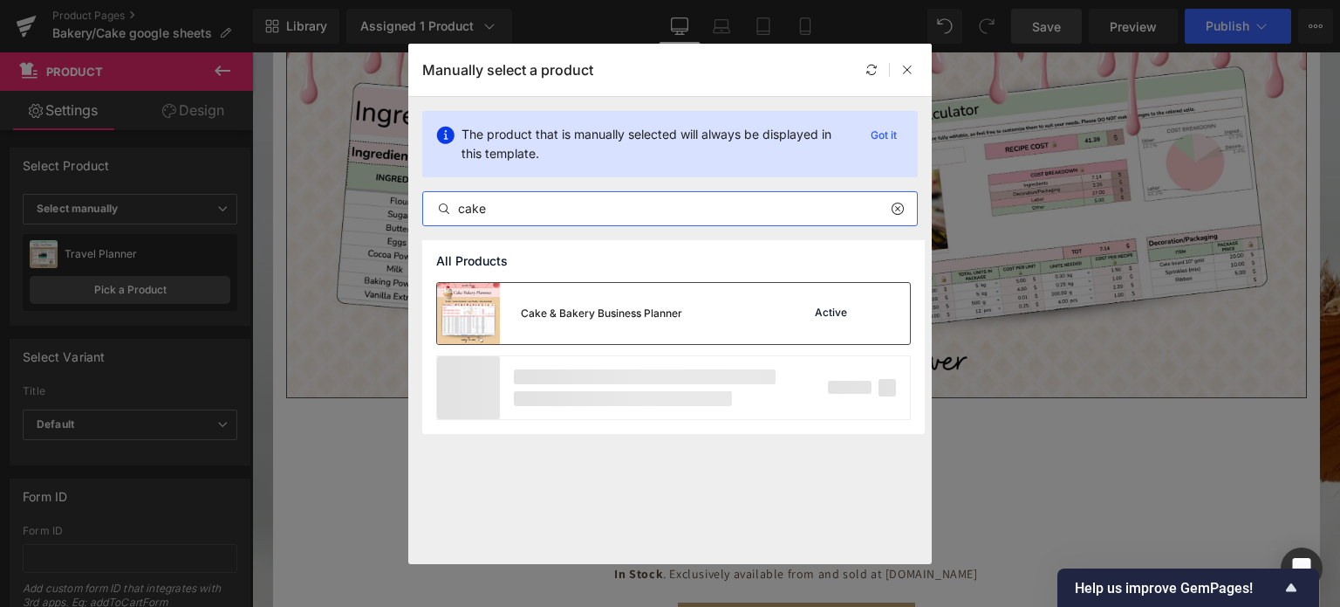
type input "cake"
click at [579, 305] on div "Cake & Bakery Business Planner" at bounding box center [601, 313] width 161 height 16
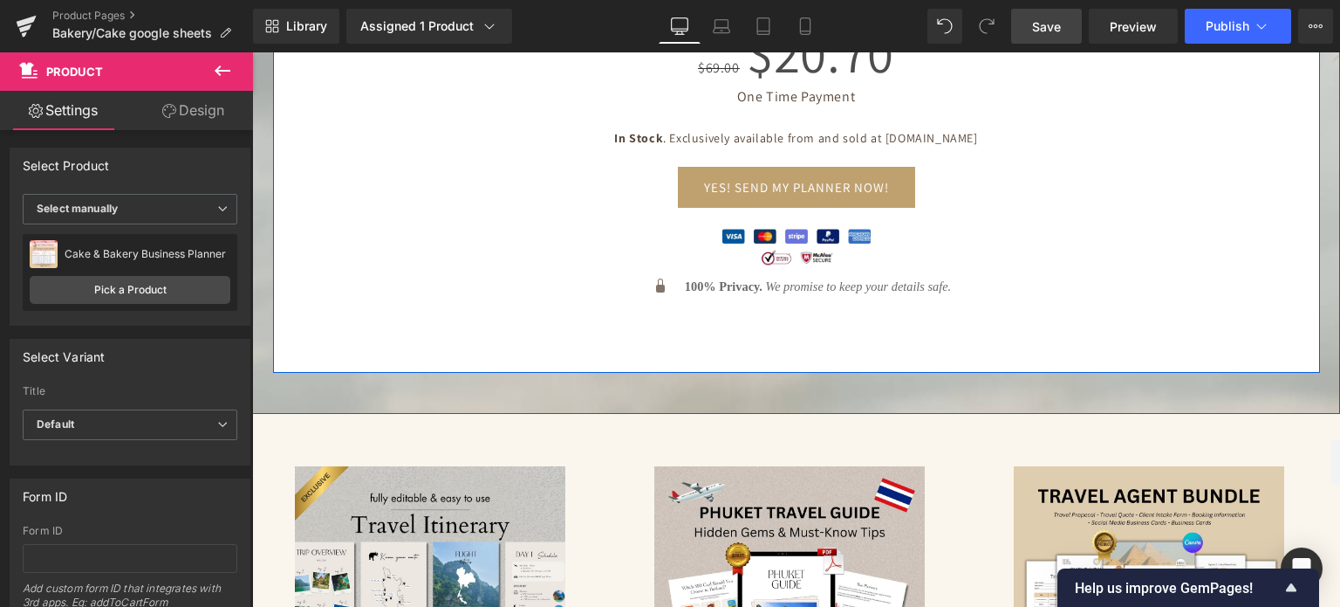
scroll to position [8640, 0]
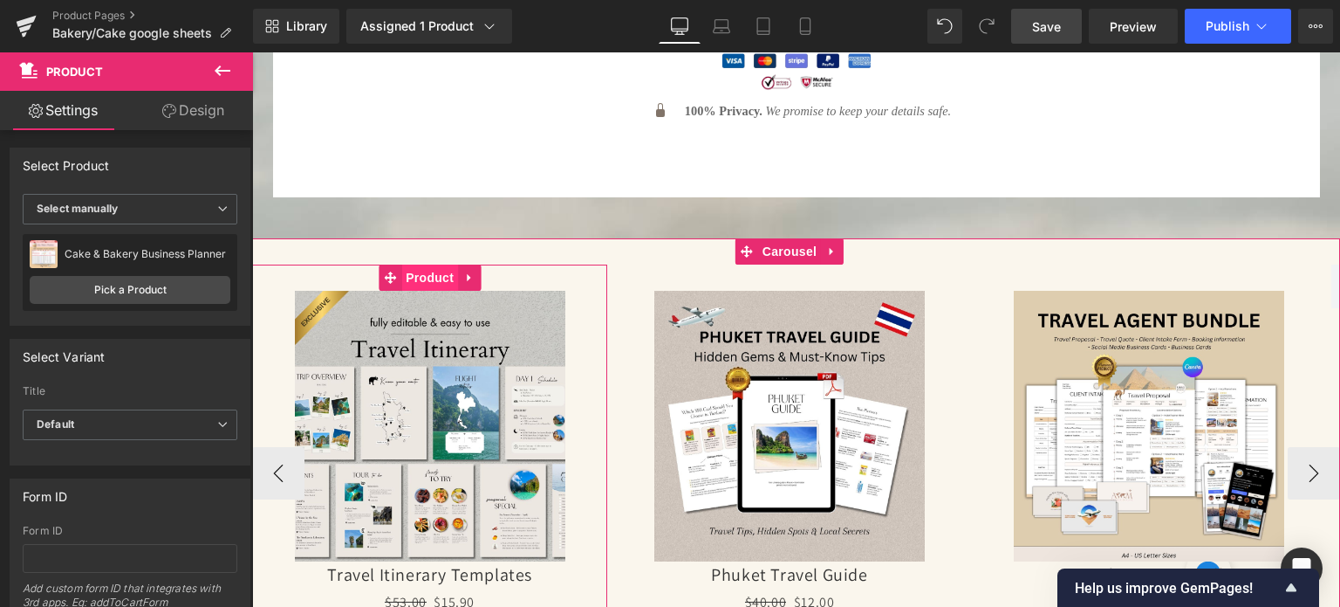
click at [447, 264] on span "Product" at bounding box center [429, 277] width 57 height 26
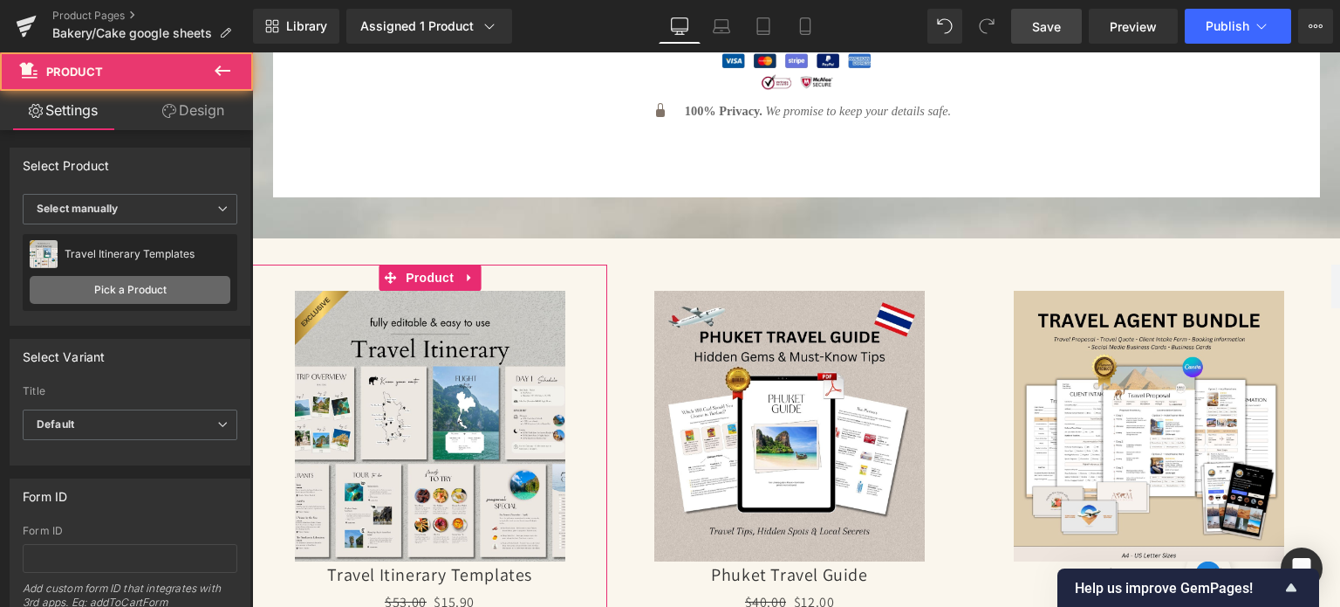
click at [188, 282] on link "Pick a Product" at bounding box center [130, 290] width 201 height 28
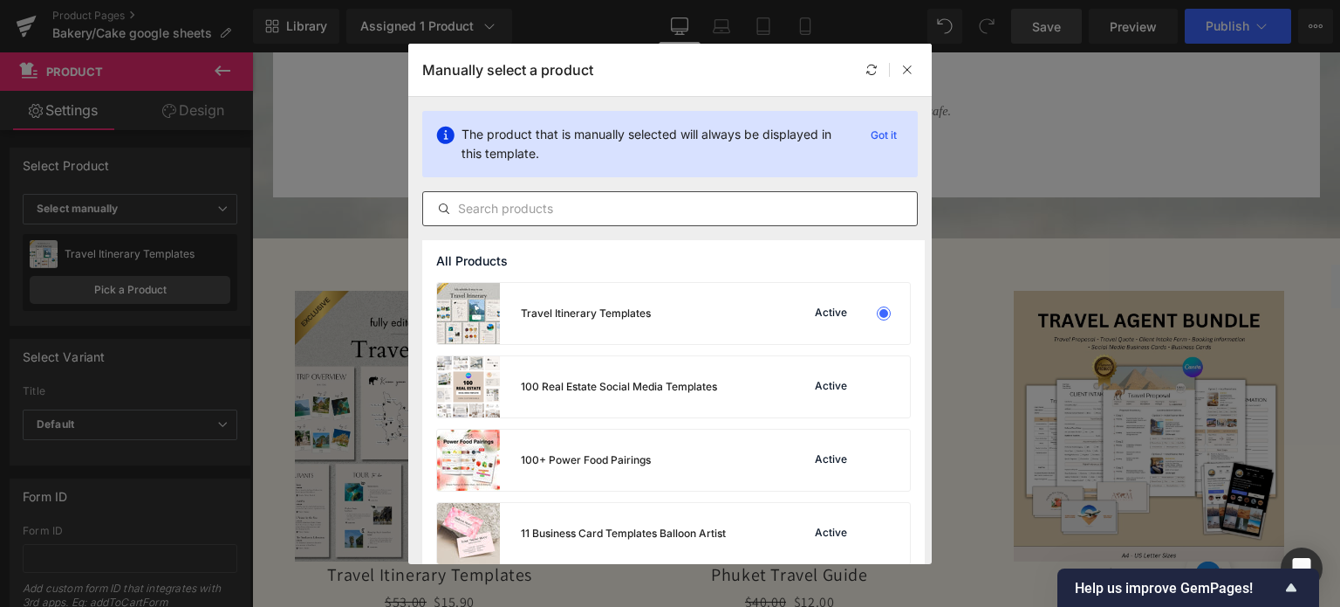
click at [575, 220] on div at bounding box center [670, 208] width 496 height 35
click at [573, 213] on input "text" at bounding box center [670, 208] width 494 height 21
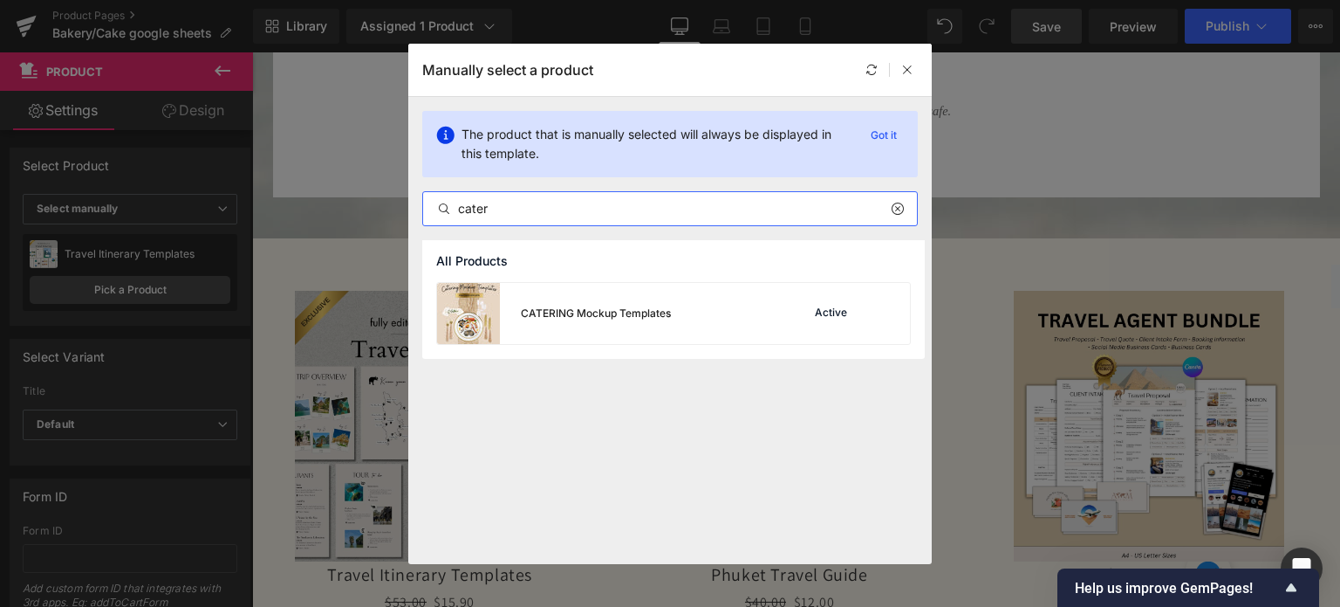
type input "cater"
click at [590, 298] on div "CATERING Mockup Templates" at bounding box center [554, 313] width 234 height 61
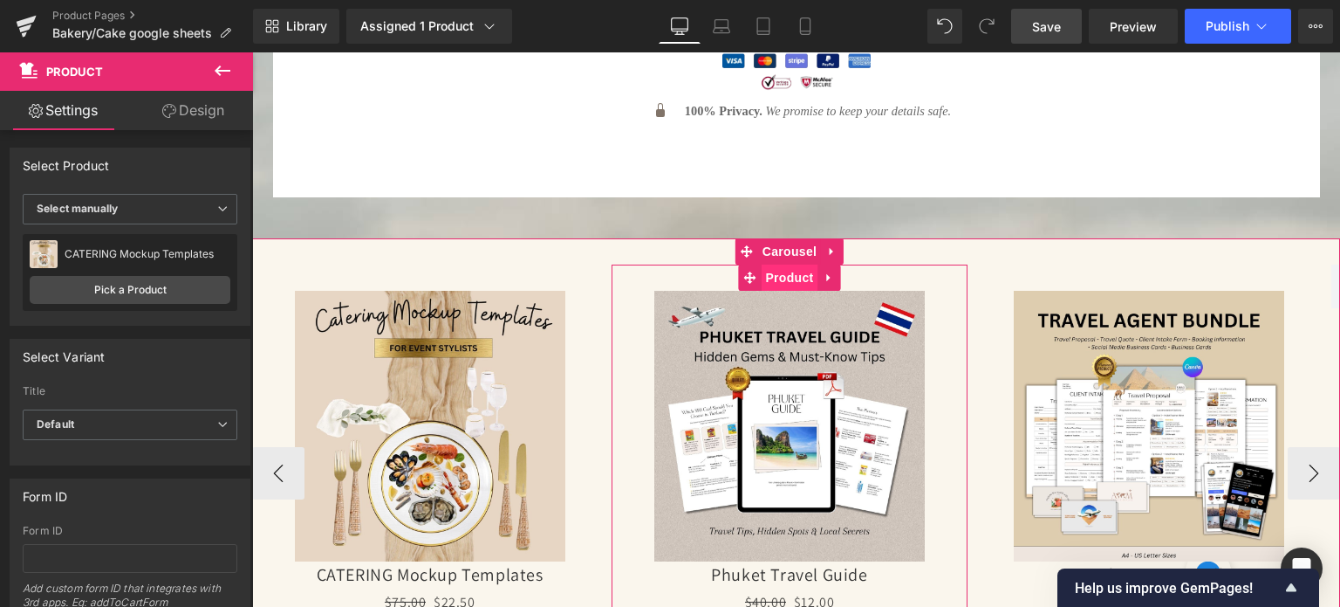
click at [785, 264] on span "Product" at bounding box center [789, 277] width 57 height 26
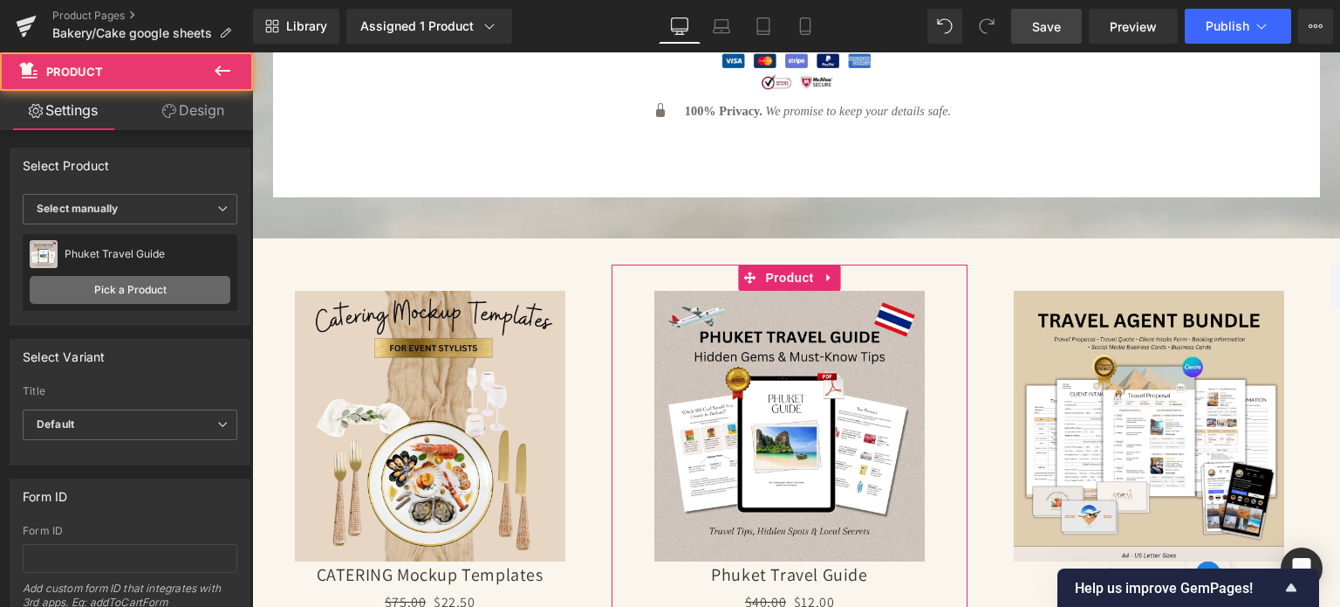
click at [78, 287] on link "Pick a Product" at bounding box center [130, 290] width 201 height 28
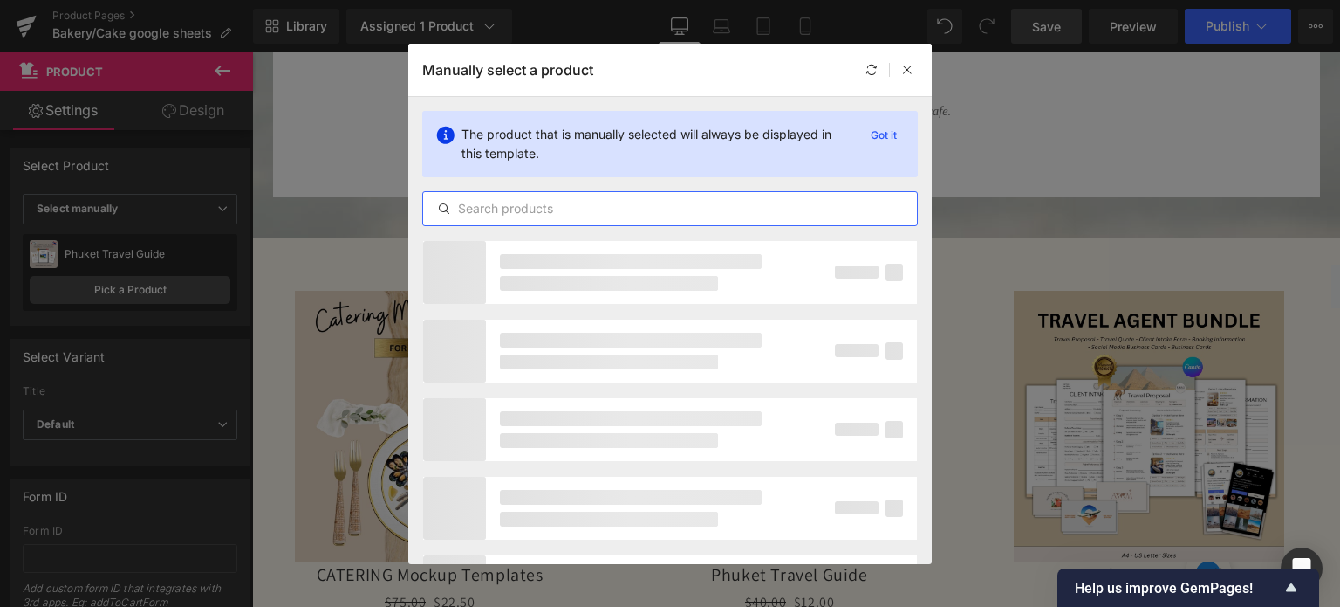
click at [519, 212] on input "text" at bounding box center [670, 208] width 494 height 21
type input "e"
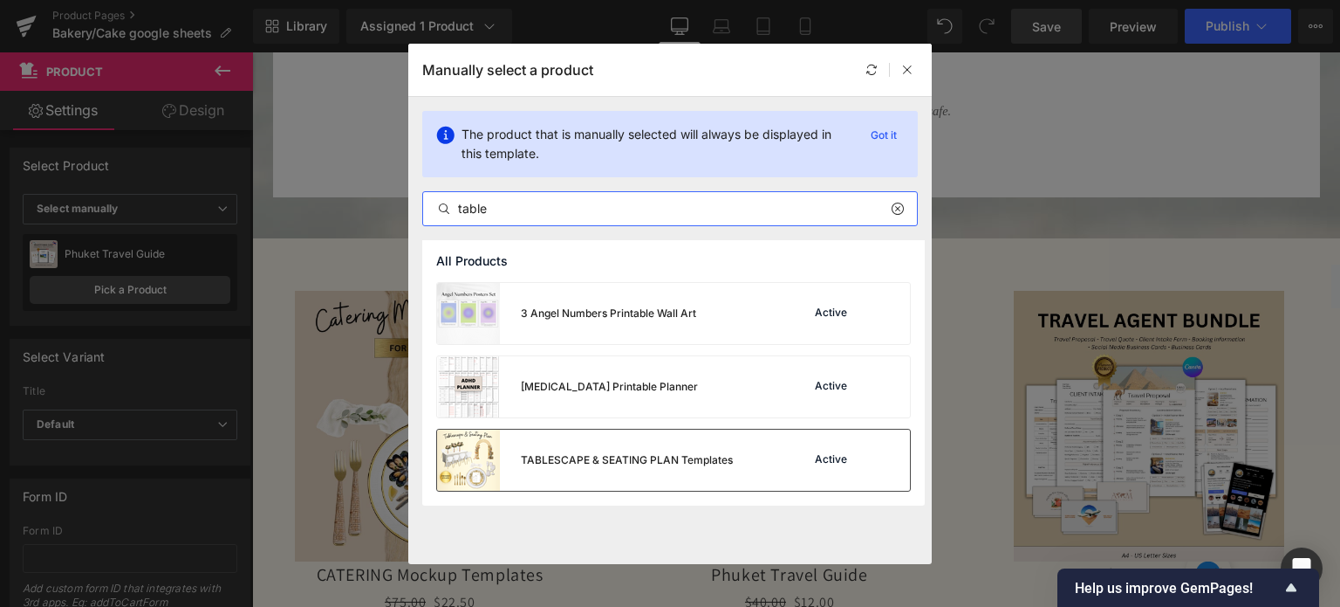
type input "table"
click at [608, 466] on div "TABLESCAPE & SEATING PLAN Templates" at bounding box center [627, 460] width 212 height 16
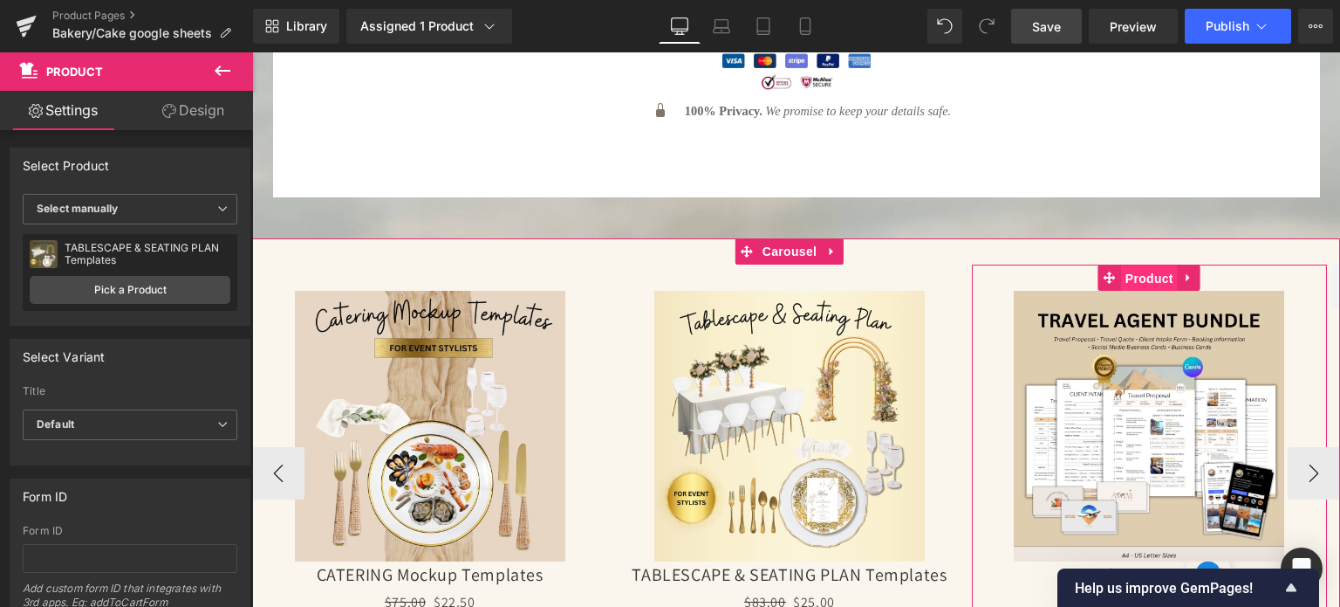
click at [1159, 265] on span "Product" at bounding box center [1149, 278] width 57 height 26
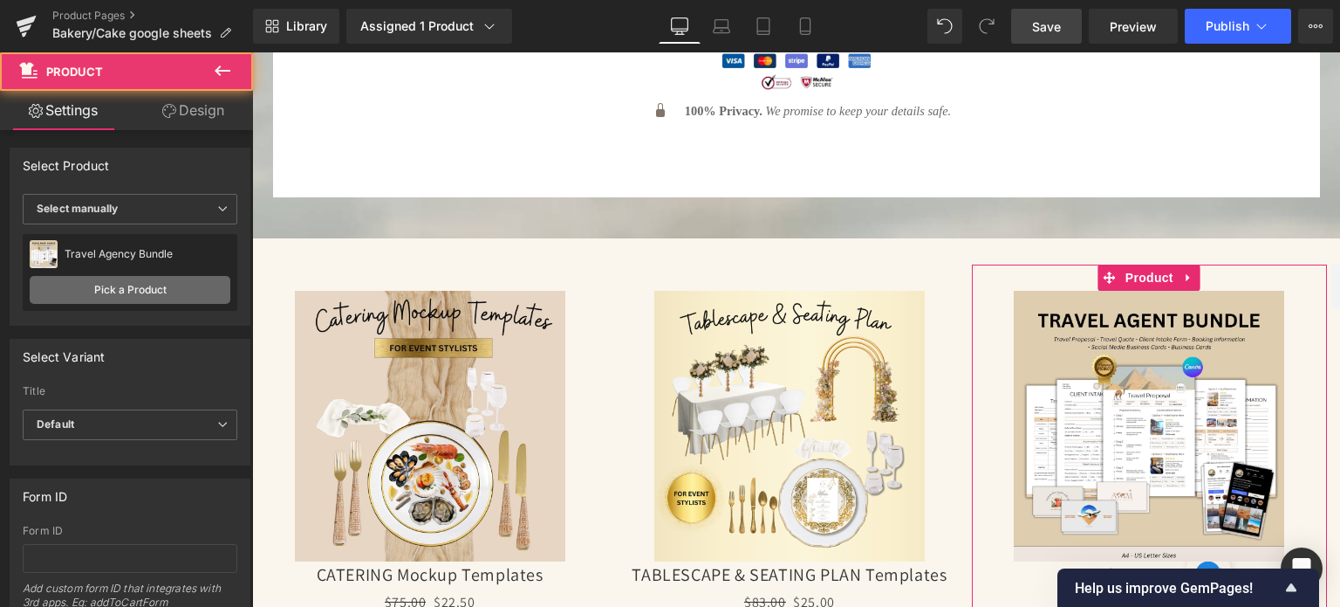
click at [154, 285] on link "Pick a Product" at bounding box center [130, 290] width 201 height 28
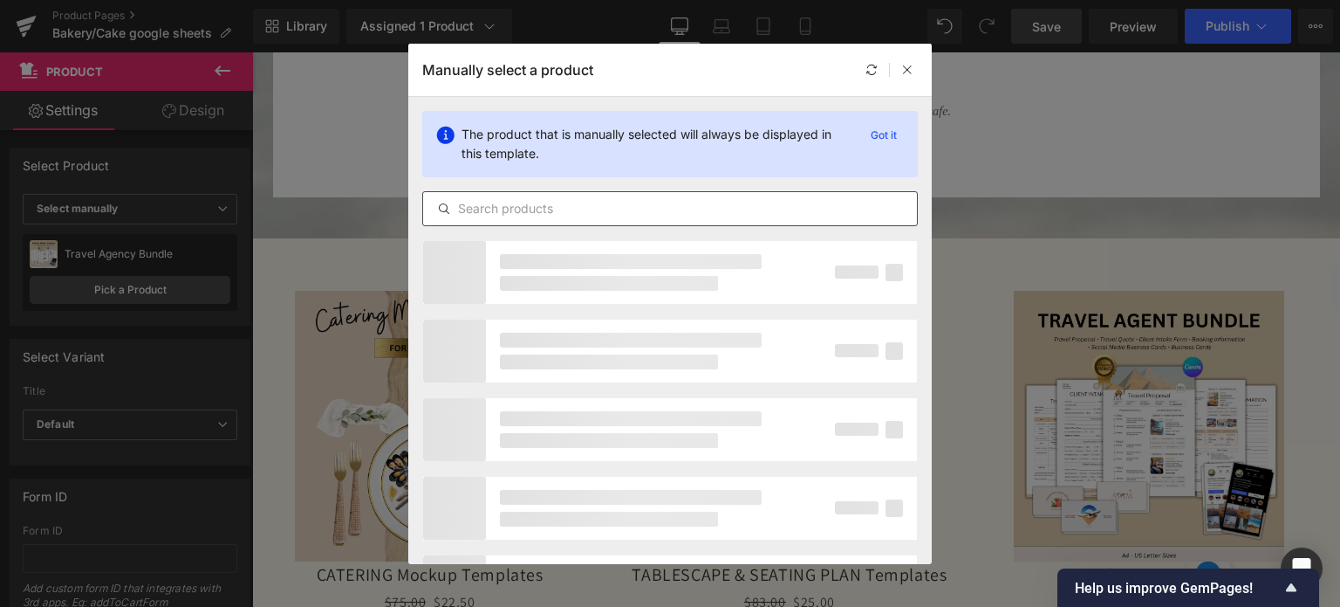
click at [497, 206] on input "text" at bounding box center [670, 208] width 494 height 21
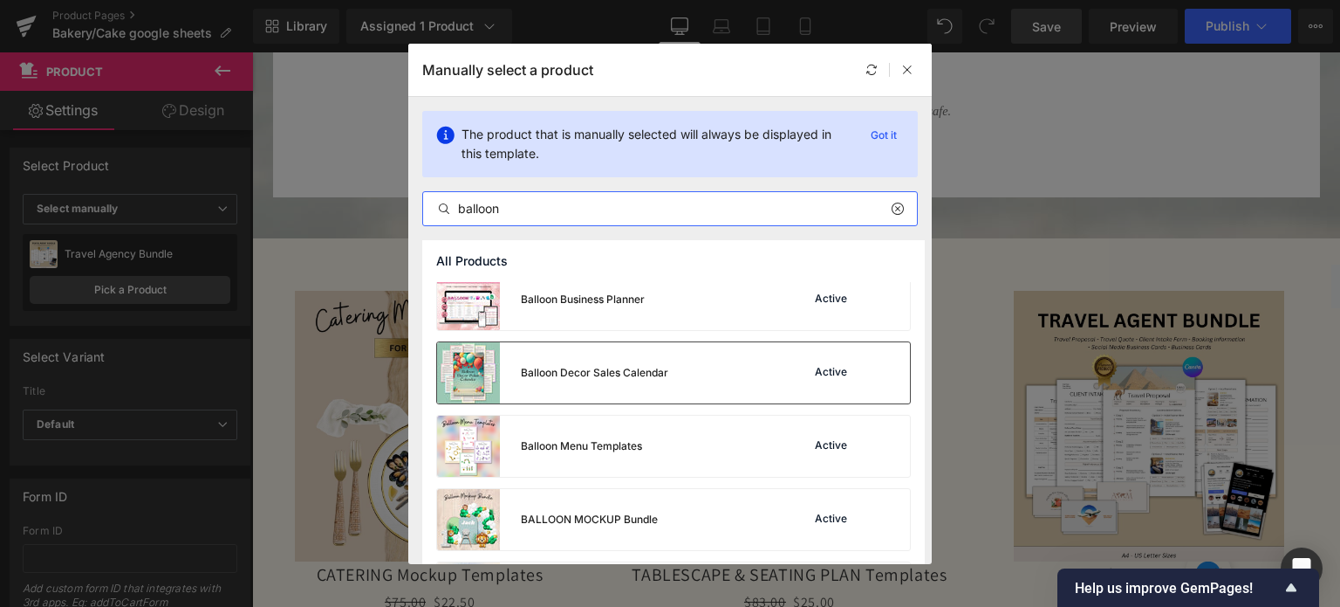
scroll to position [175, 0]
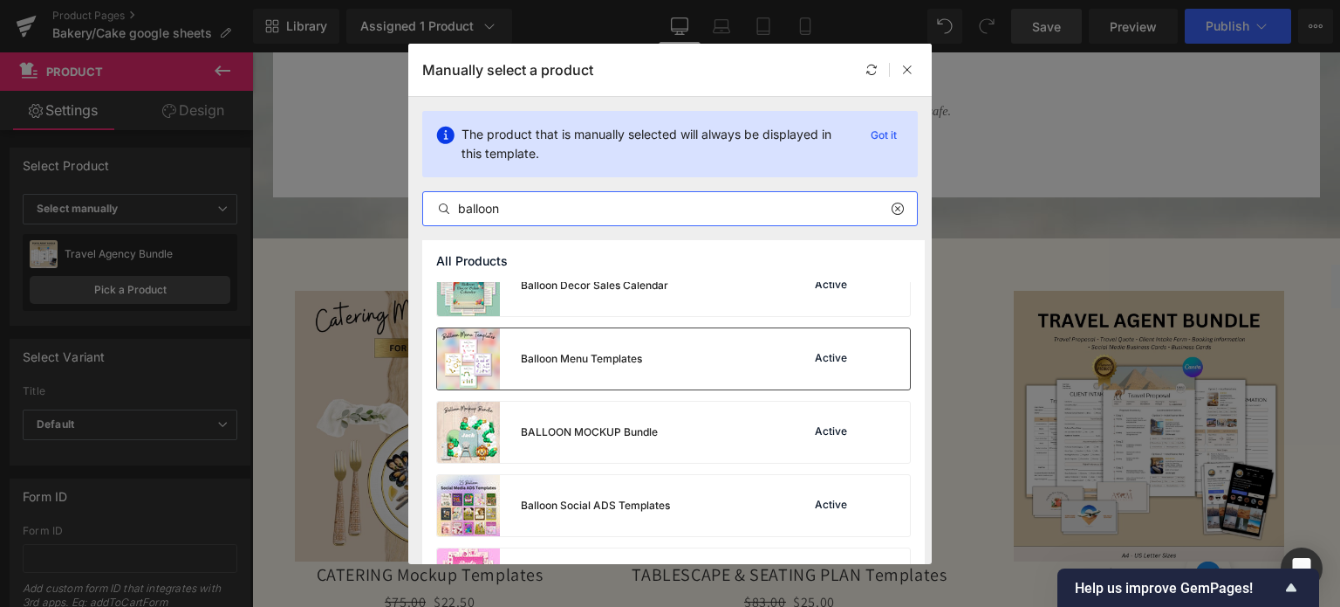
type input "balloon"
click at [644, 358] on div "Balloon Menu Templates Active" at bounding box center [673, 358] width 473 height 61
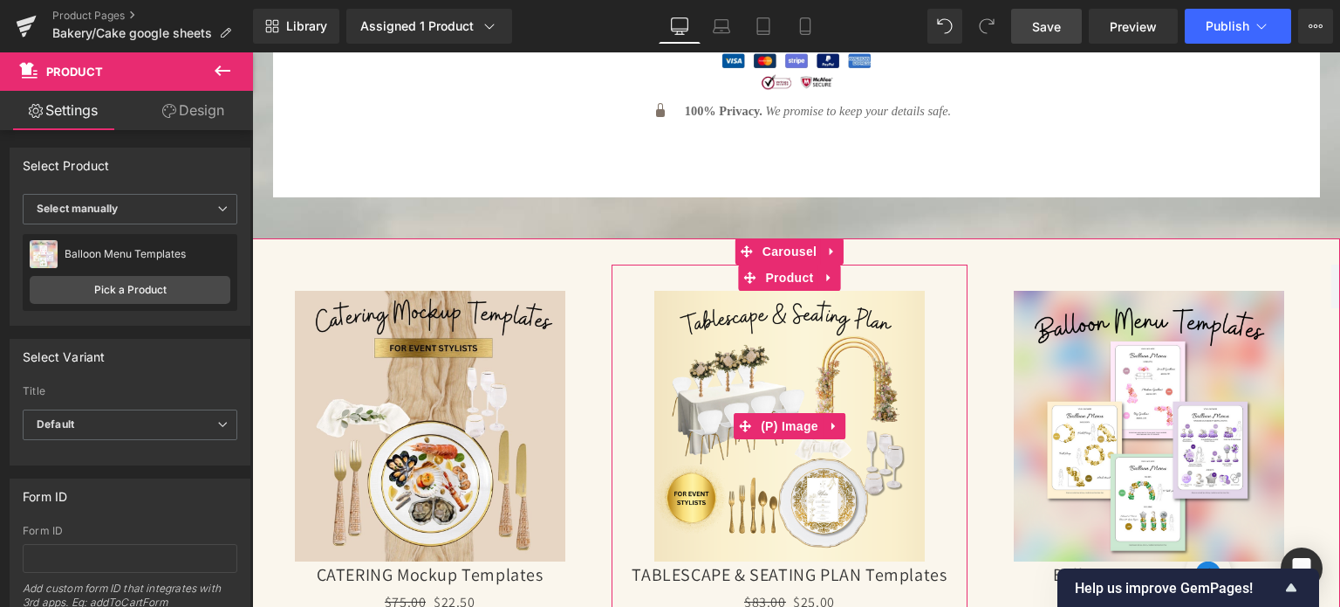
scroll to position [8727, 0]
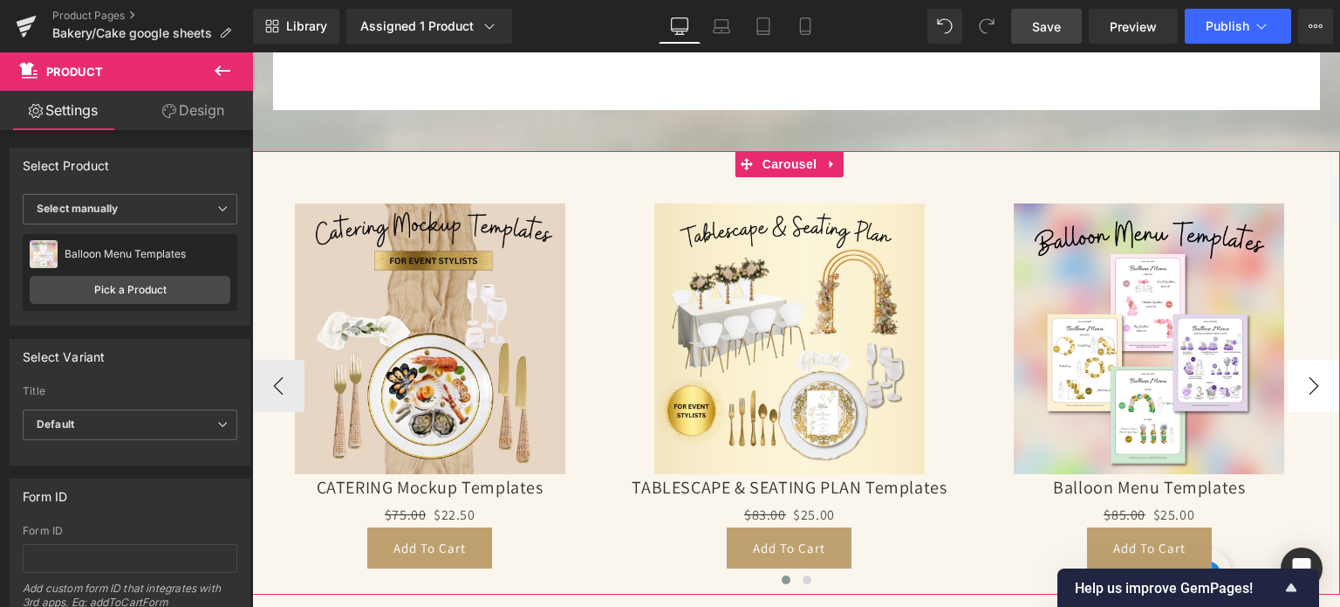
click at [1306, 360] on button "›" at bounding box center [1314, 386] width 52 height 52
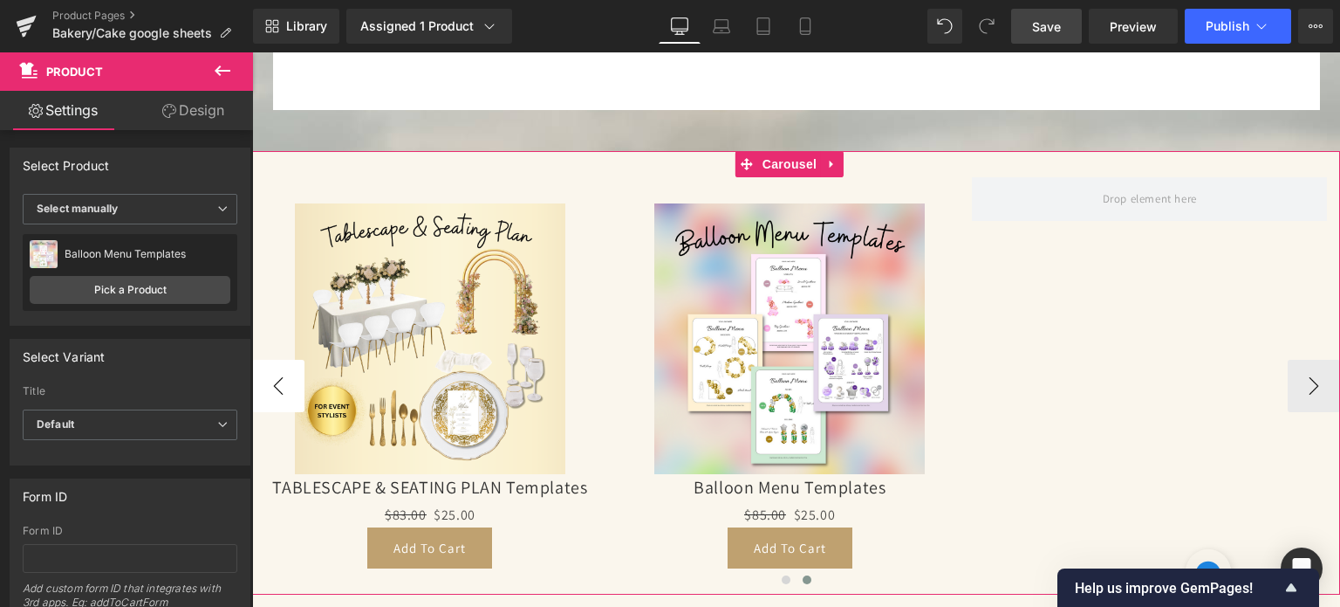
click at [280, 360] on button "‹" at bounding box center [278, 386] width 52 height 52
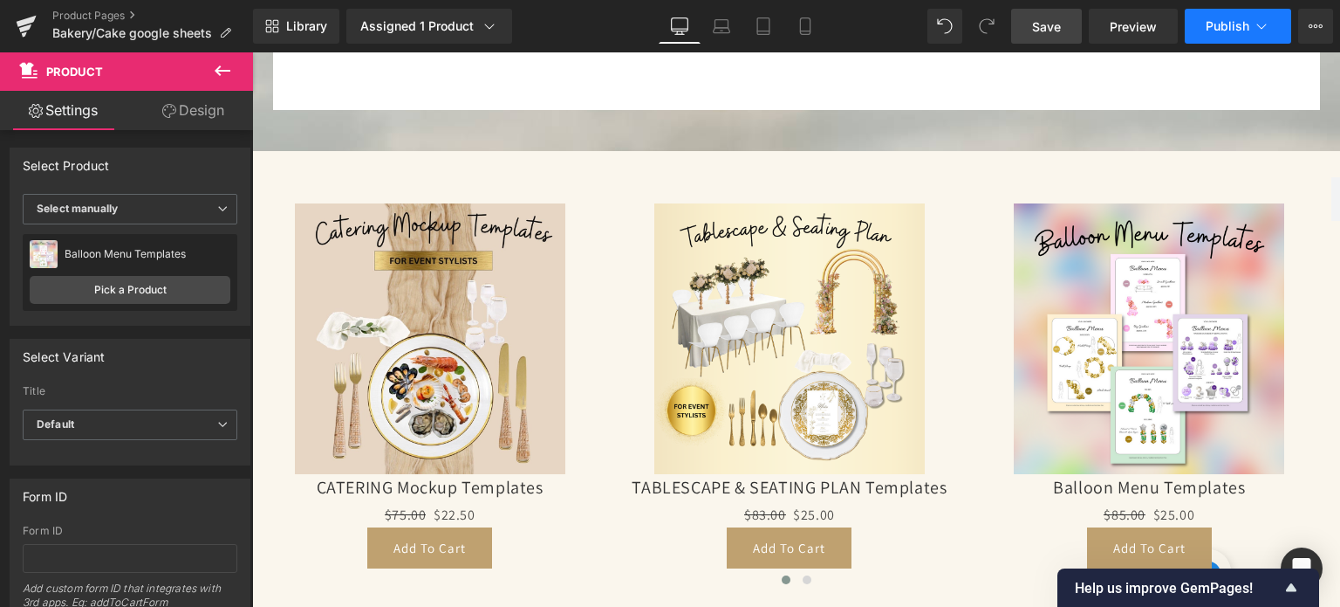
click at [1231, 23] on span "Publish" at bounding box center [1228, 26] width 44 height 14
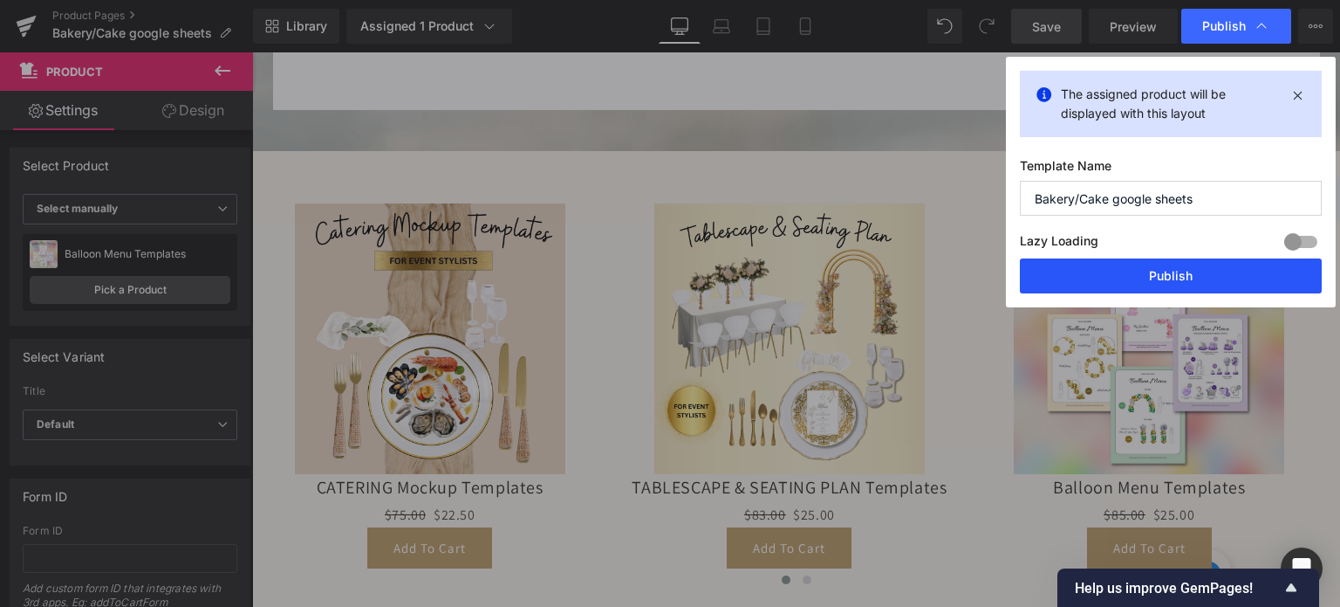
click at [1164, 280] on button "Publish" at bounding box center [1171, 275] width 302 height 35
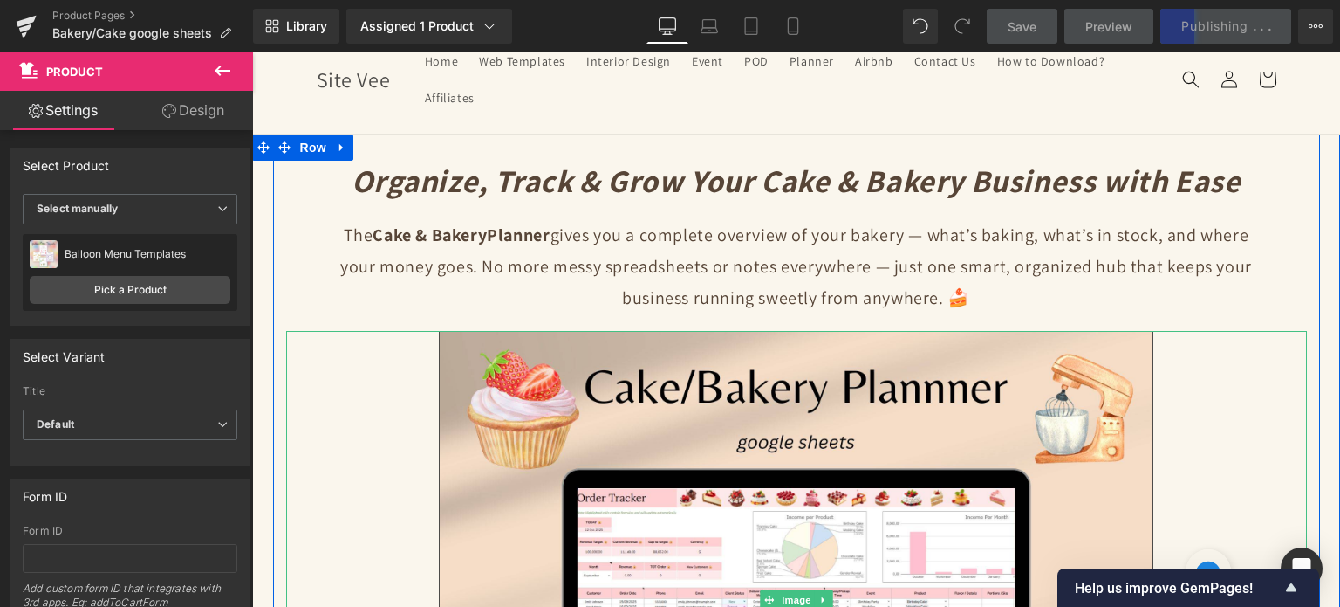
scroll to position [0, 0]
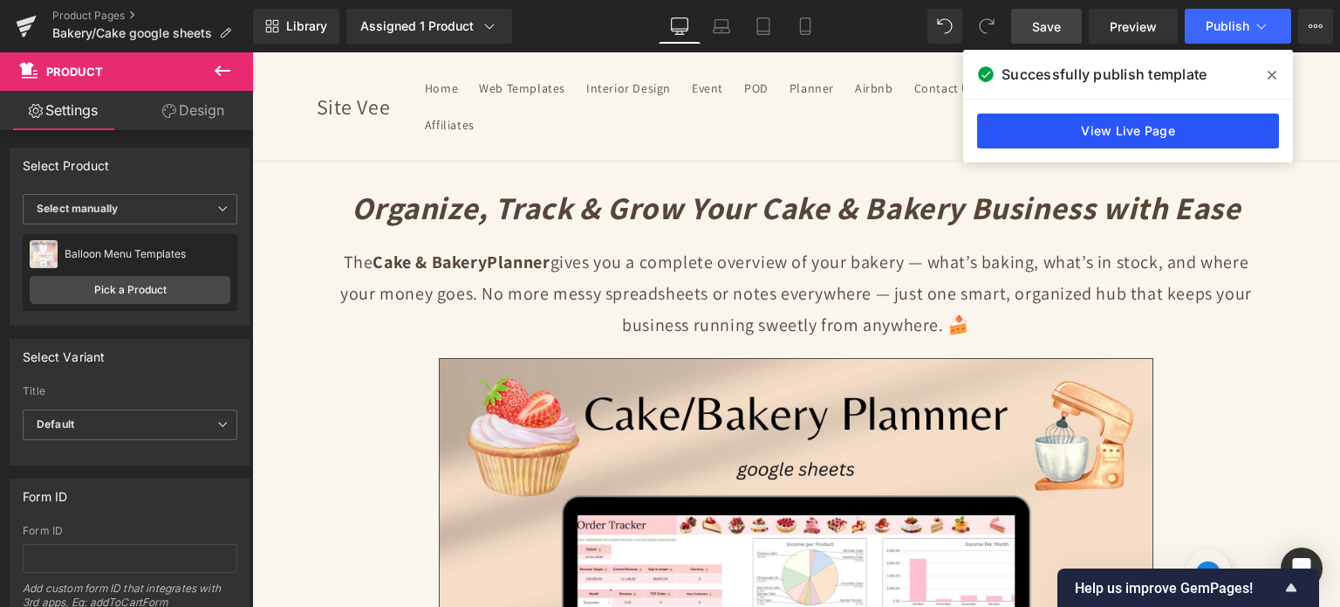
click at [1087, 134] on link "View Live Page" at bounding box center [1128, 130] width 302 height 35
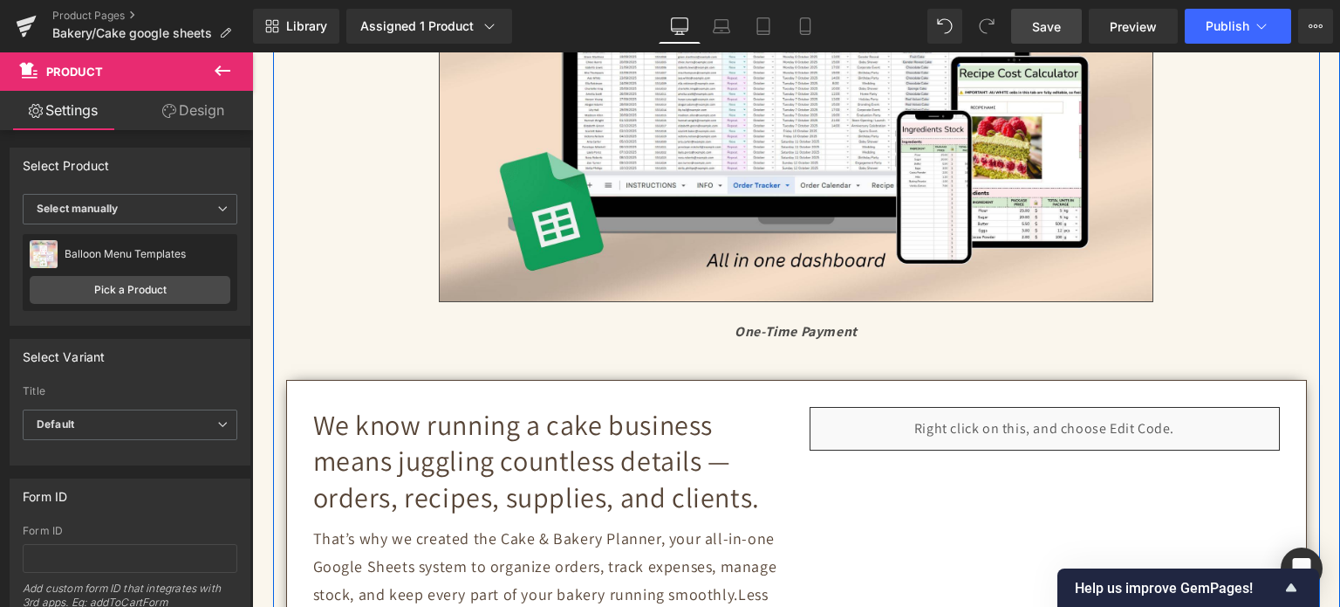
scroll to position [873, 0]
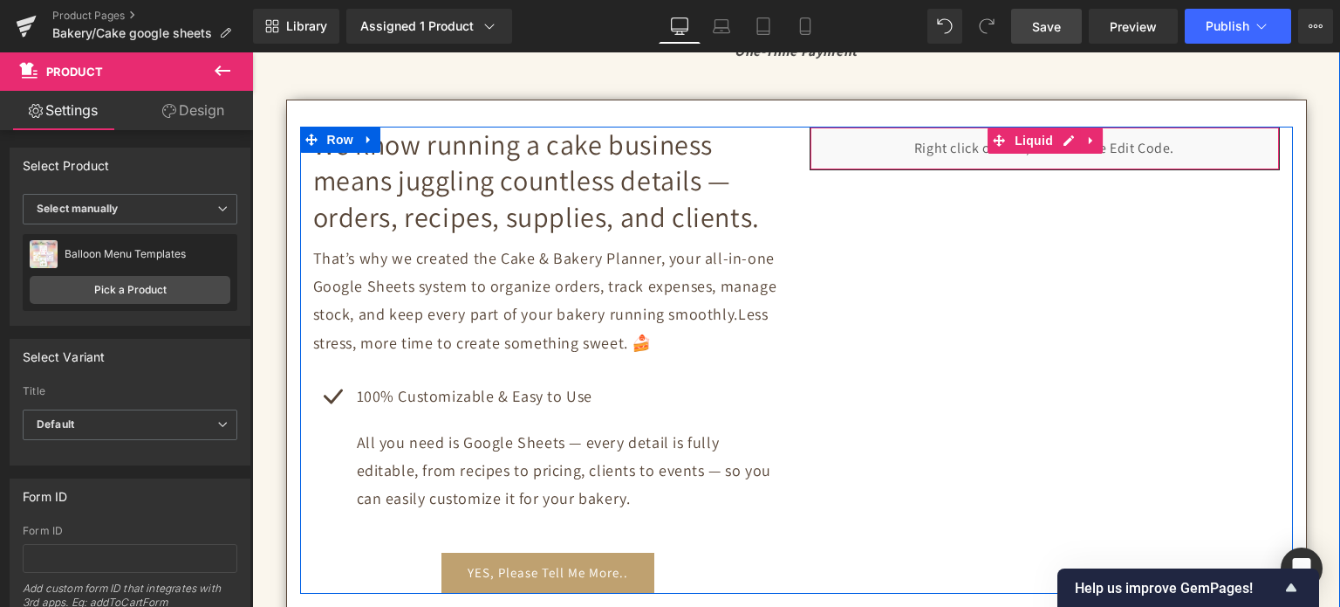
click at [1060, 136] on div "Liquid" at bounding box center [1045, 149] width 470 height 44
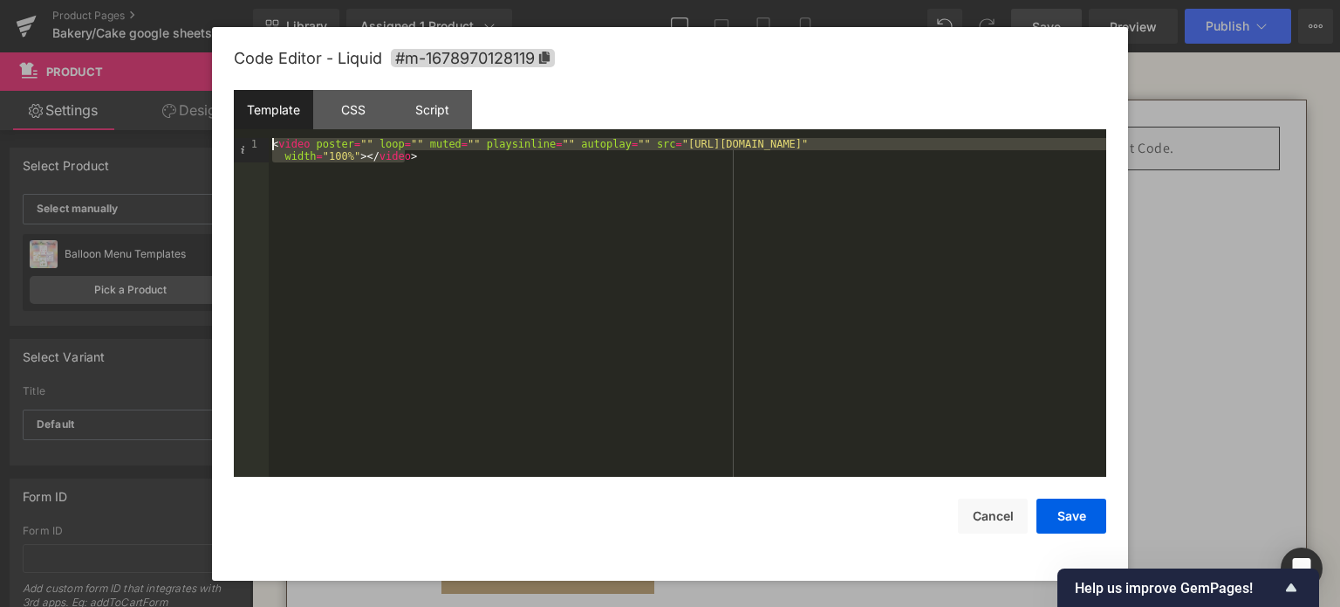
drag, startPoint x: 436, startPoint y: 155, endPoint x: 183, endPoint y: 147, distance: 253.2
click at [183, 147] on body "Product You are previewing how the will restyle your page. You can not edit Ele…" at bounding box center [670, 303] width 1340 height 607
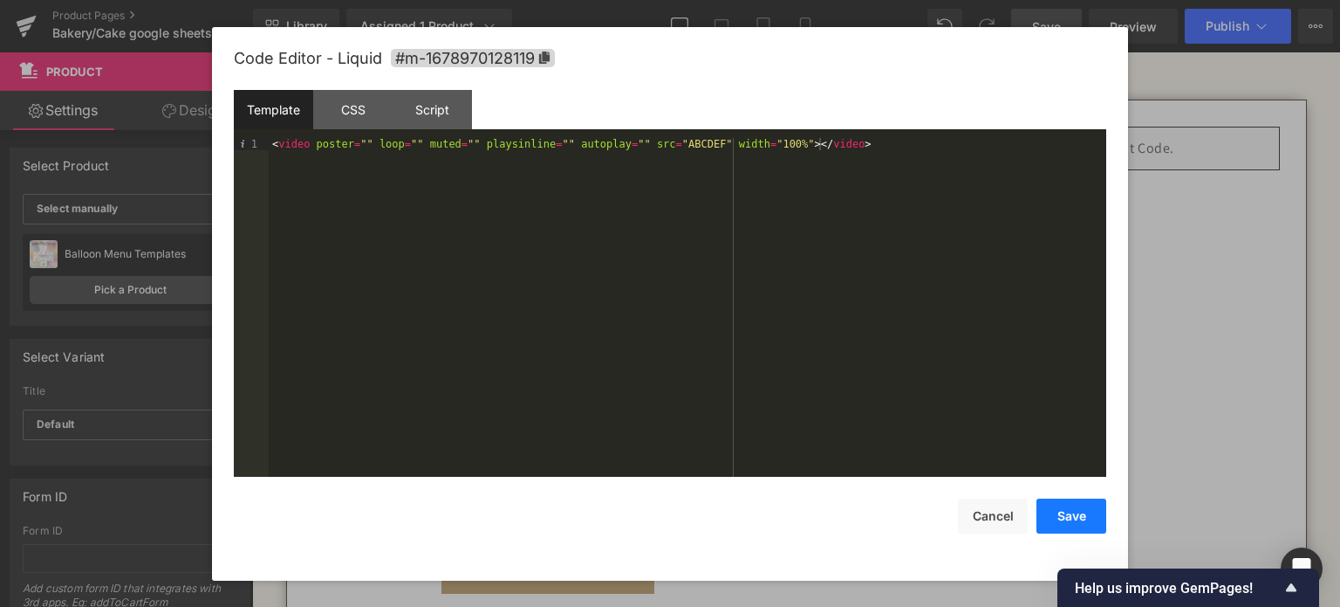
click at [1073, 505] on button "Save" at bounding box center [1072, 515] width 70 height 35
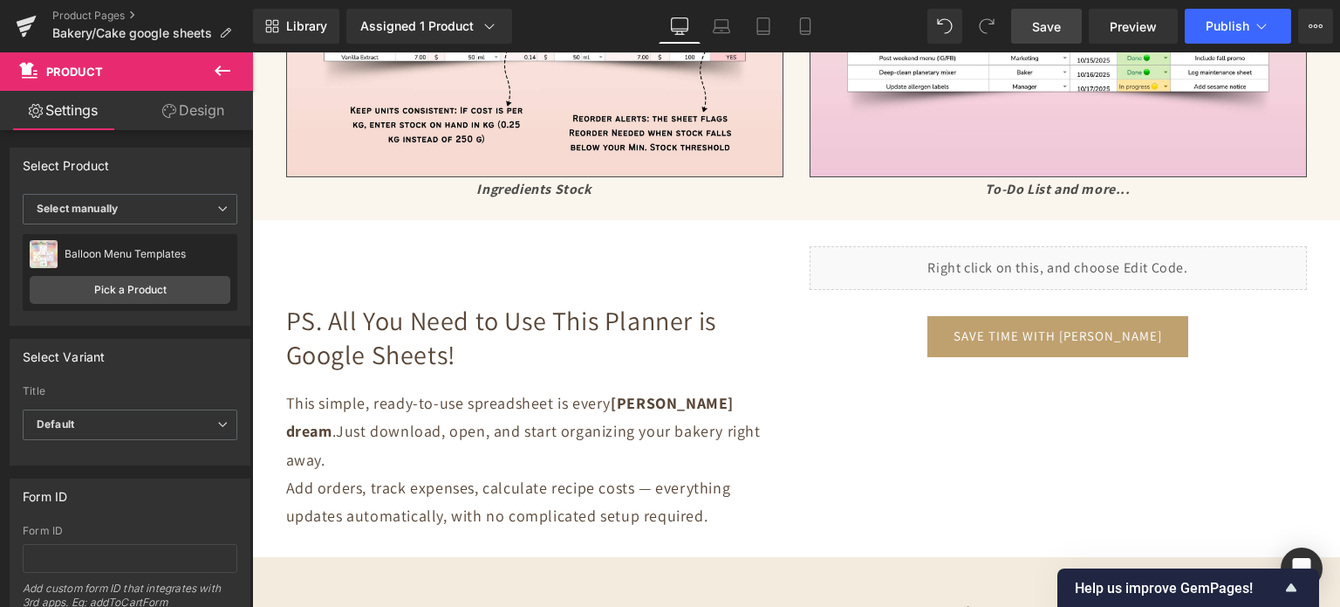
scroll to position [5498, 0]
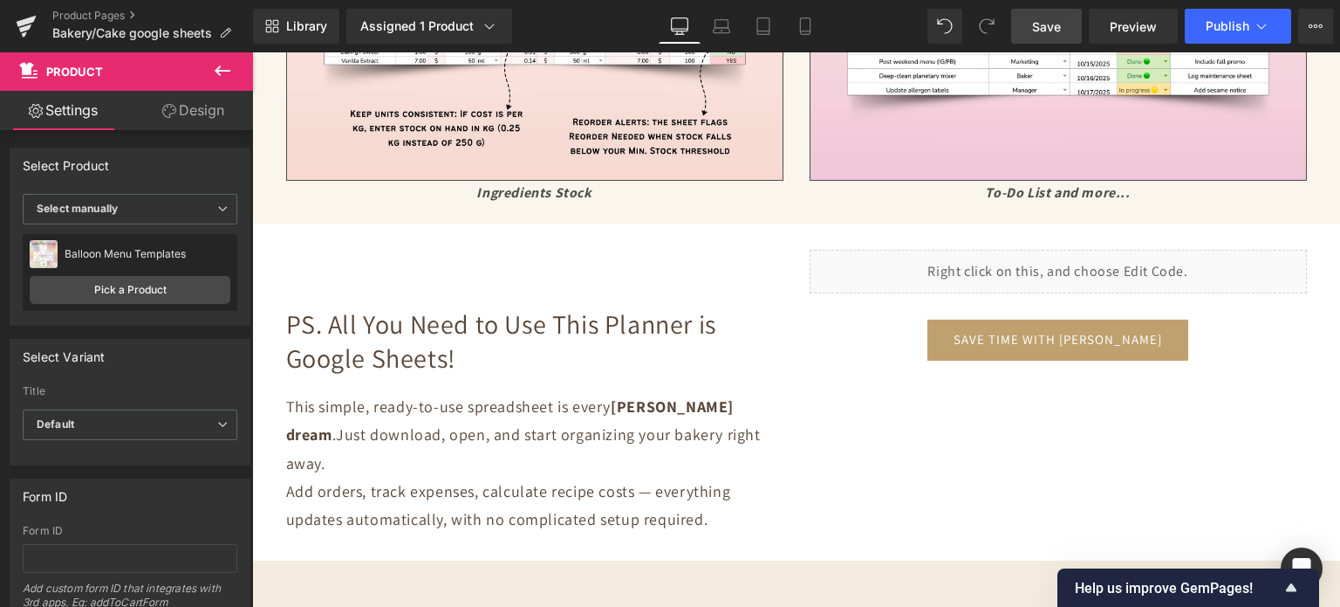
click at [1033, 264] on div "Liquid" at bounding box center [1058, 272] width 497 height 44
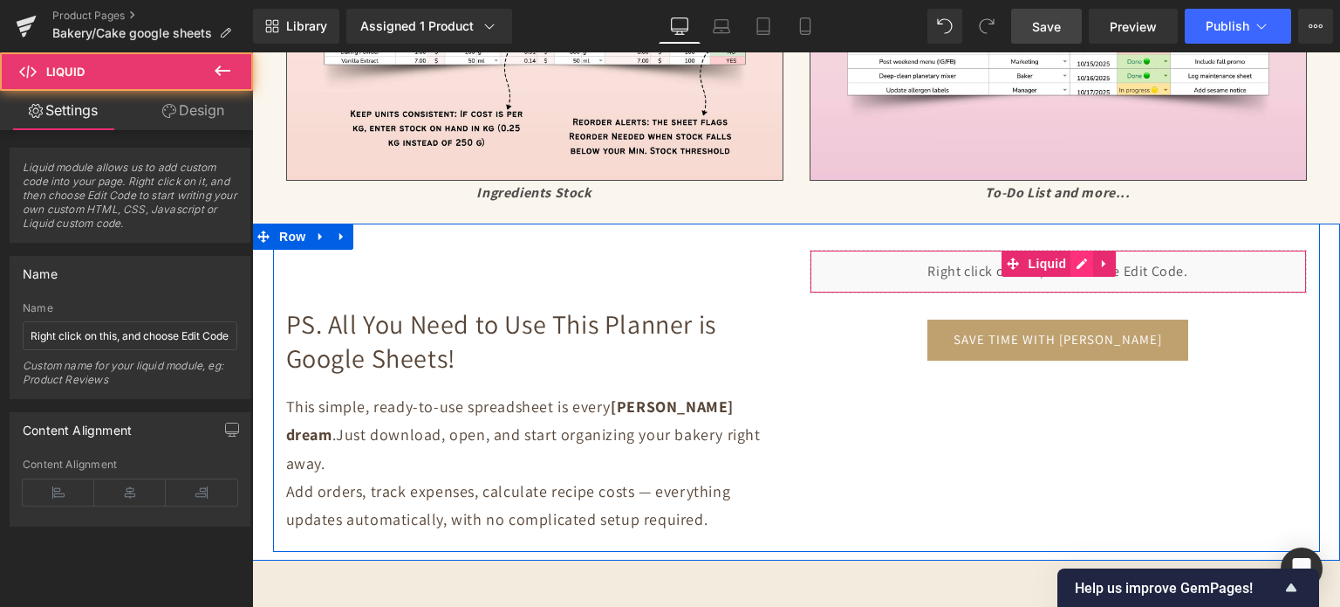
click at [1069, 260] on div "Liquid" at bounding box center [1058, 272] width 497 height 44
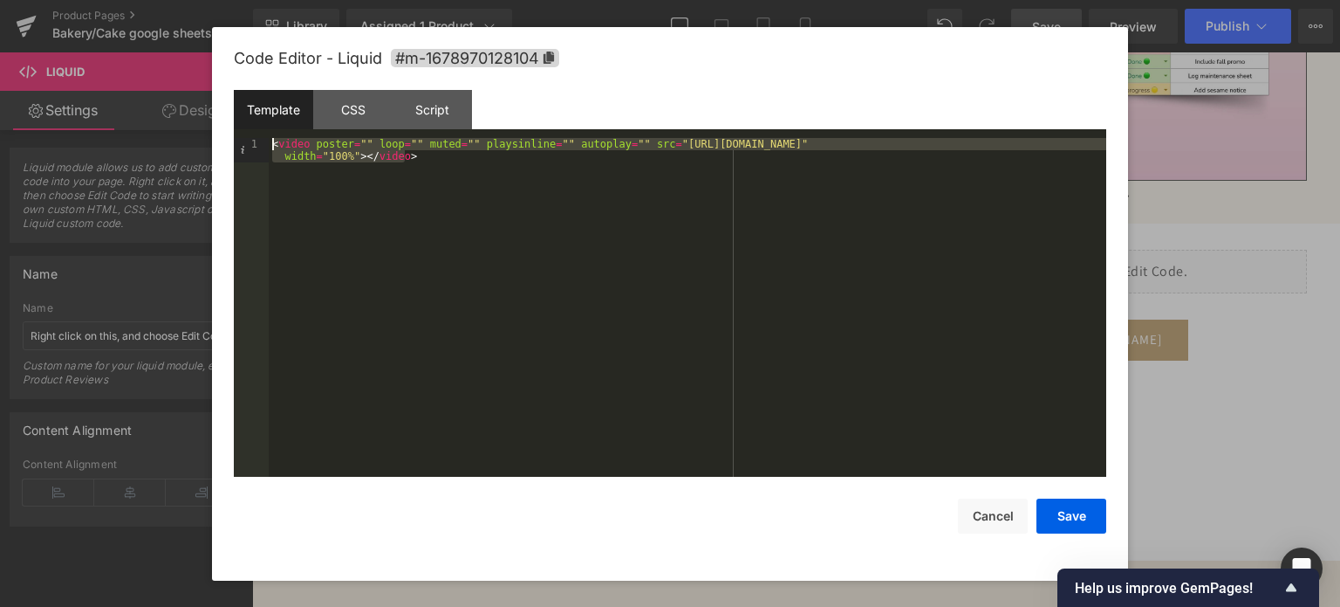
drag, startPoint x: 417, startPoint y: 171, endPoint x: 242, endPoint y: 139, distance: 178.4
click at [242, 139] on pre "1 < video poster = "" loop = "" muted = "" playsinline = "" autoplay = "" src =…" at bounding box center [670, 307] width 873 height 339
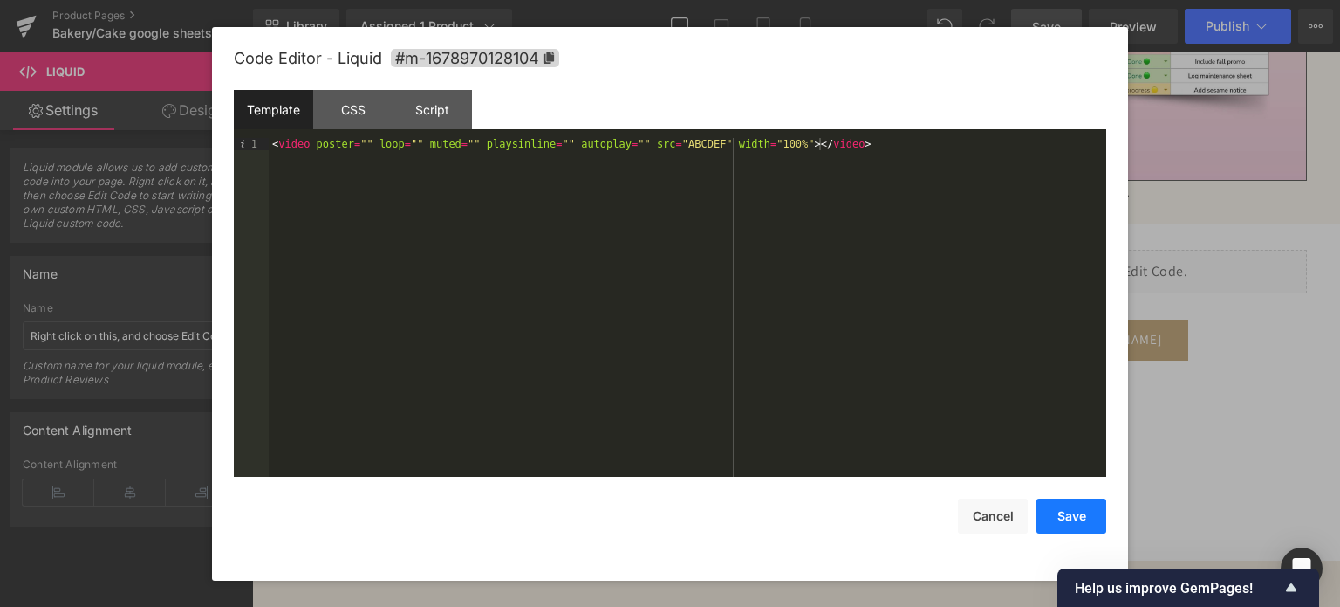
click at [1074, 520] on button "Save" at bounding box center [1072, 515] width 70 height 35
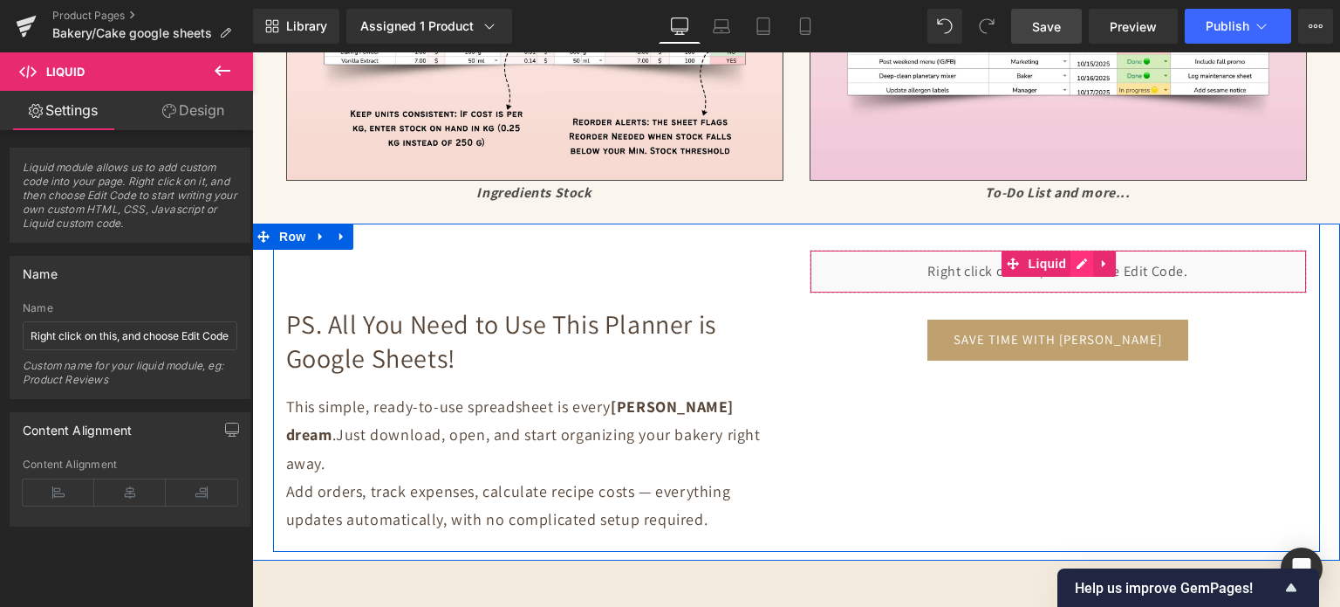
click at [1073, 258] on div "Liquid" at bounding box center [1058, 272] width 497 height 44
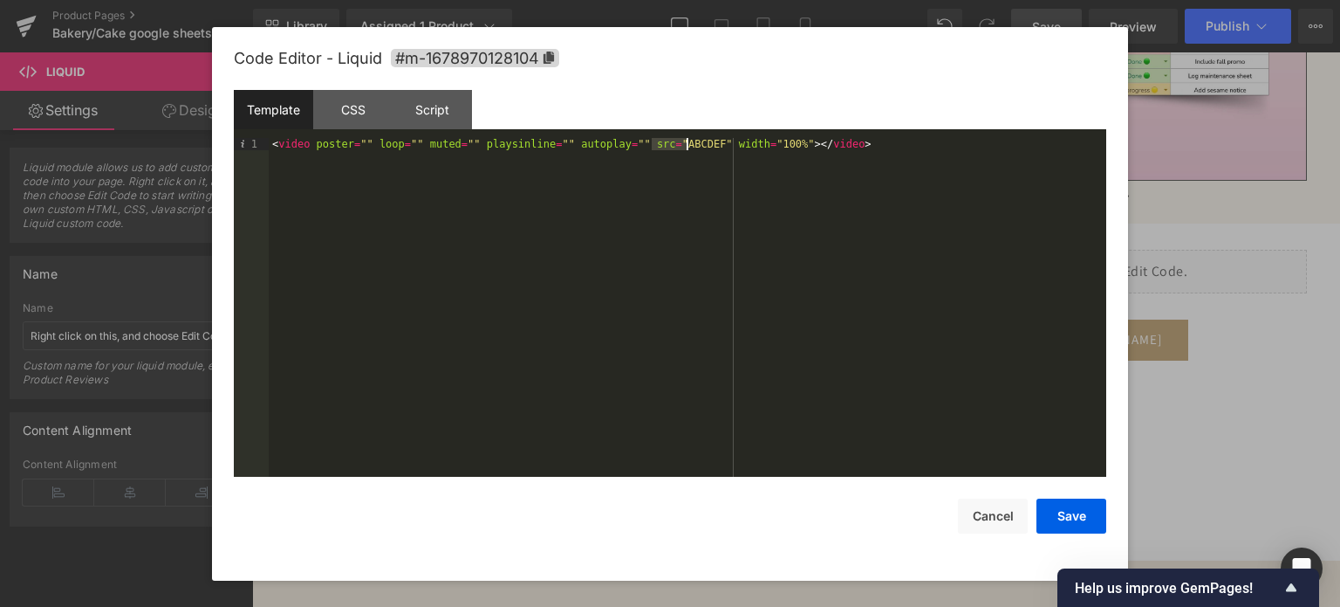
drag, startPoint x: 654, startPoint y: 144, endPoint x: 684, endPoint y: 146, distance: 30.6
click at [684, 146] on div "< video poster = "" loop = "" muted = "" playsinline = "" autoplay = "" src = "…" at bounding box center [688, 320] width 838 height 365
click at [1080, 517] on button "Save" at bounding box center [1072, 515] width 70 height 35
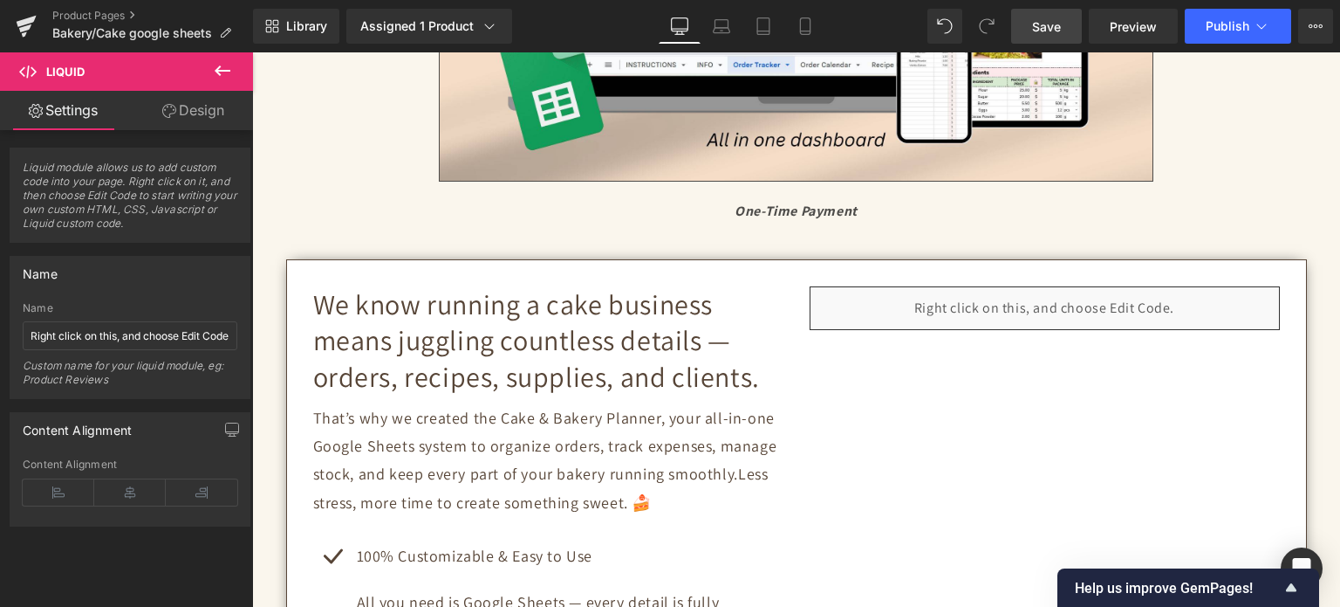
scroll to position [698, 0]
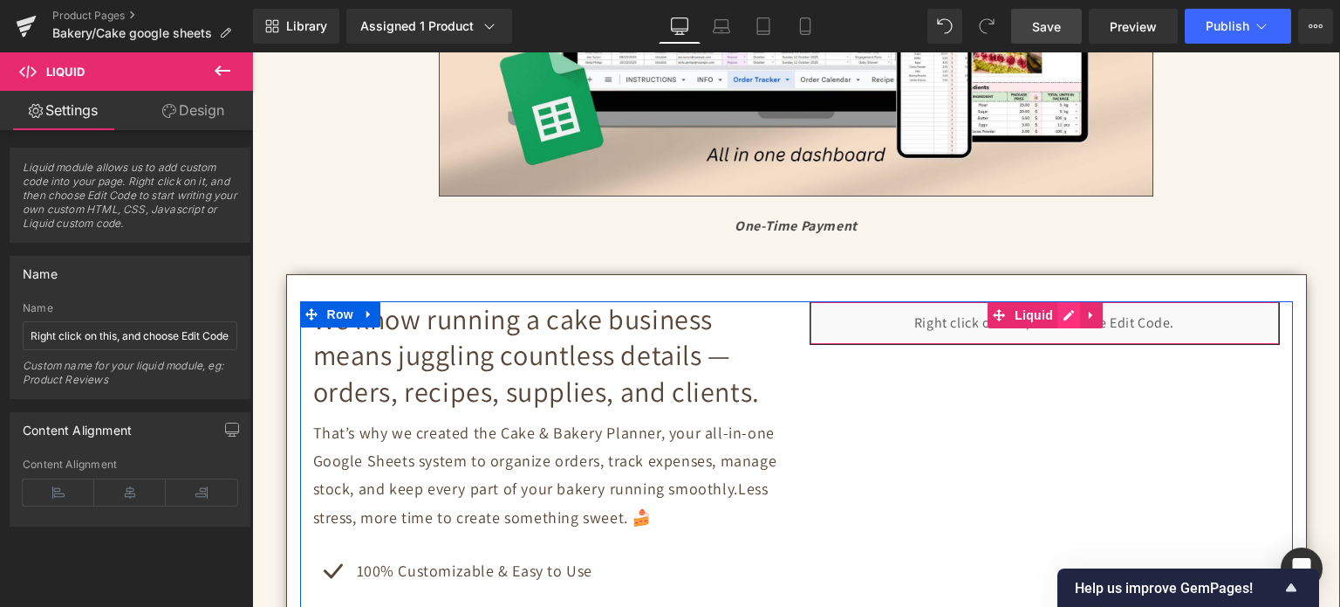
click at [1061, 309] on div "Liquid" at bounding box center [1045, 323] width 470 height 44
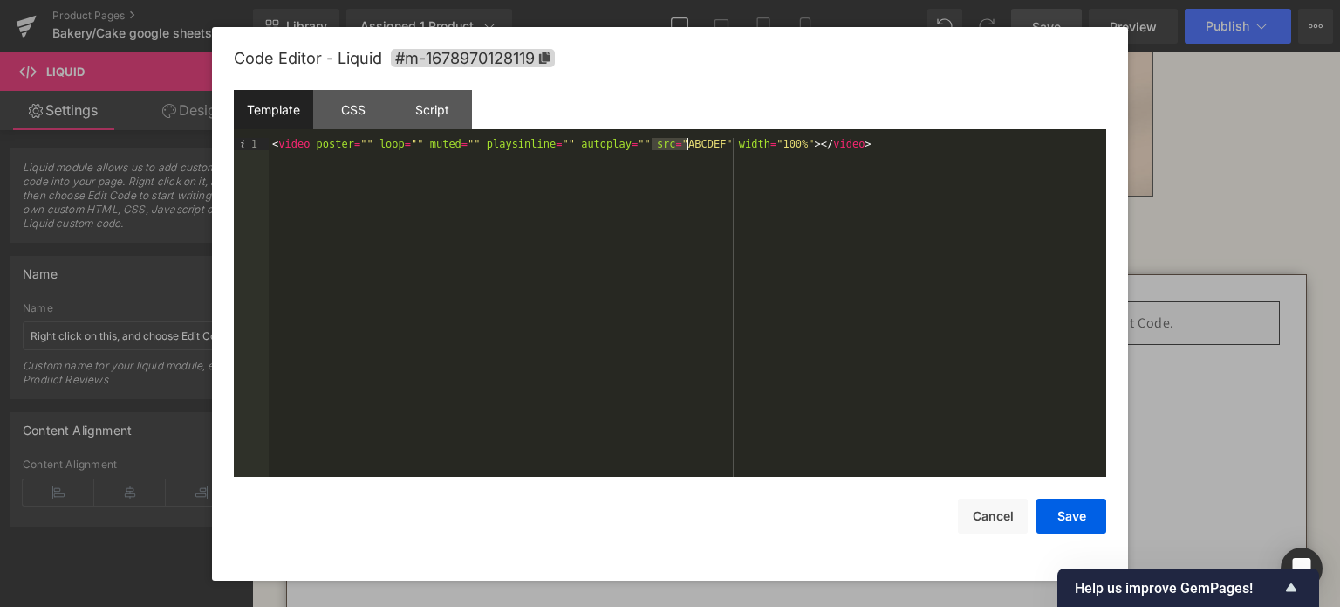
drag, startPoint x: 653, startPoint y: 146, endPoint x: 687, endPoint y: 149, distance: 34.2
click at [687, 149] on div "< video poster = "" loop = "" muted = "" playsinline = "" autoplay = "" src = "…" at bounding box center [688, 320] width 838 height 365
click at [1049, 507] on button "Save" at bounding box center [1072, 515] width 70 height 35
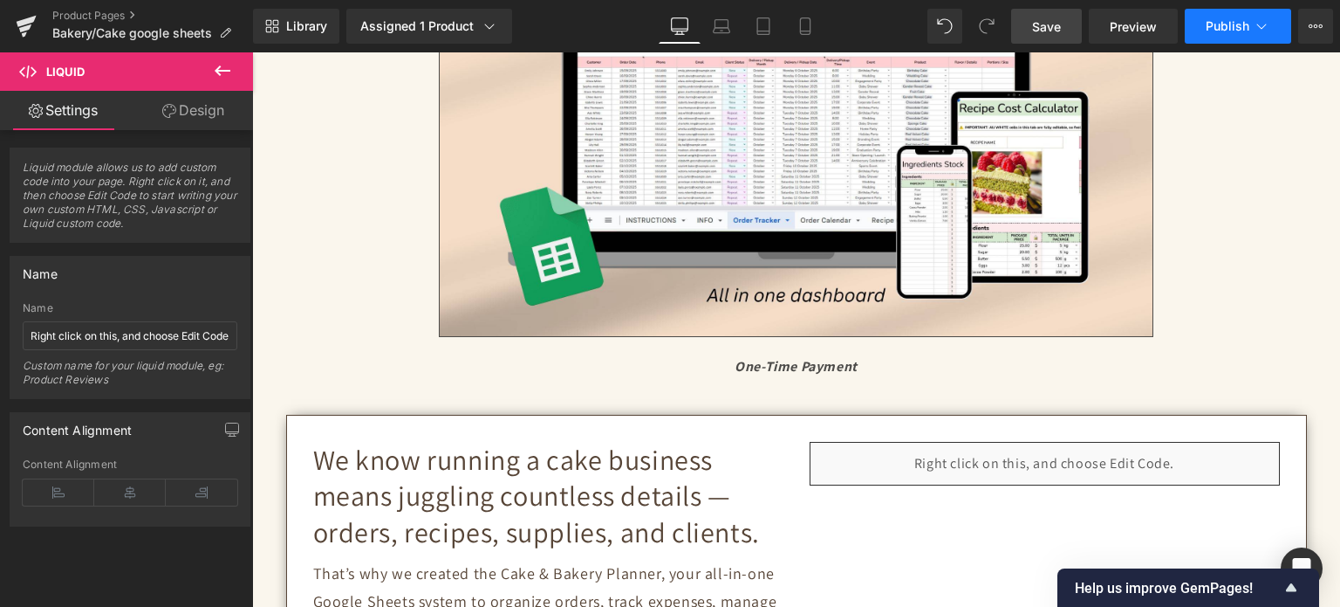
scroll to position [349, 0]
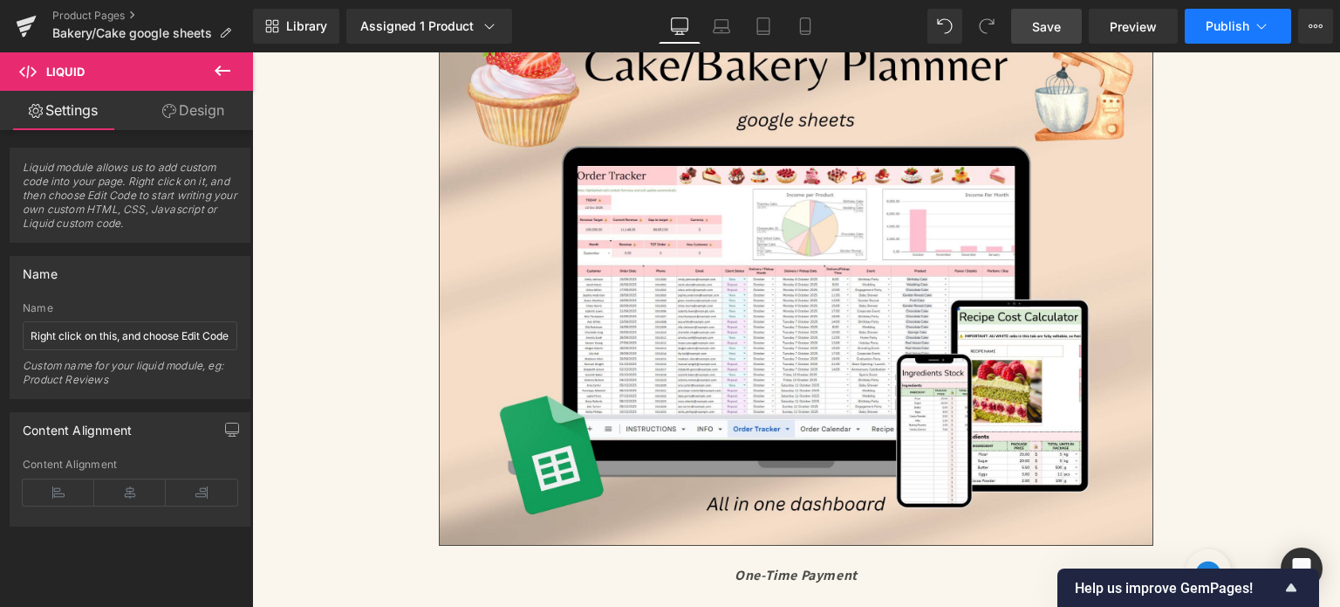
click at [1232, 23] on span "Publish" at bounding box center [1228, 26] width 44 height 14
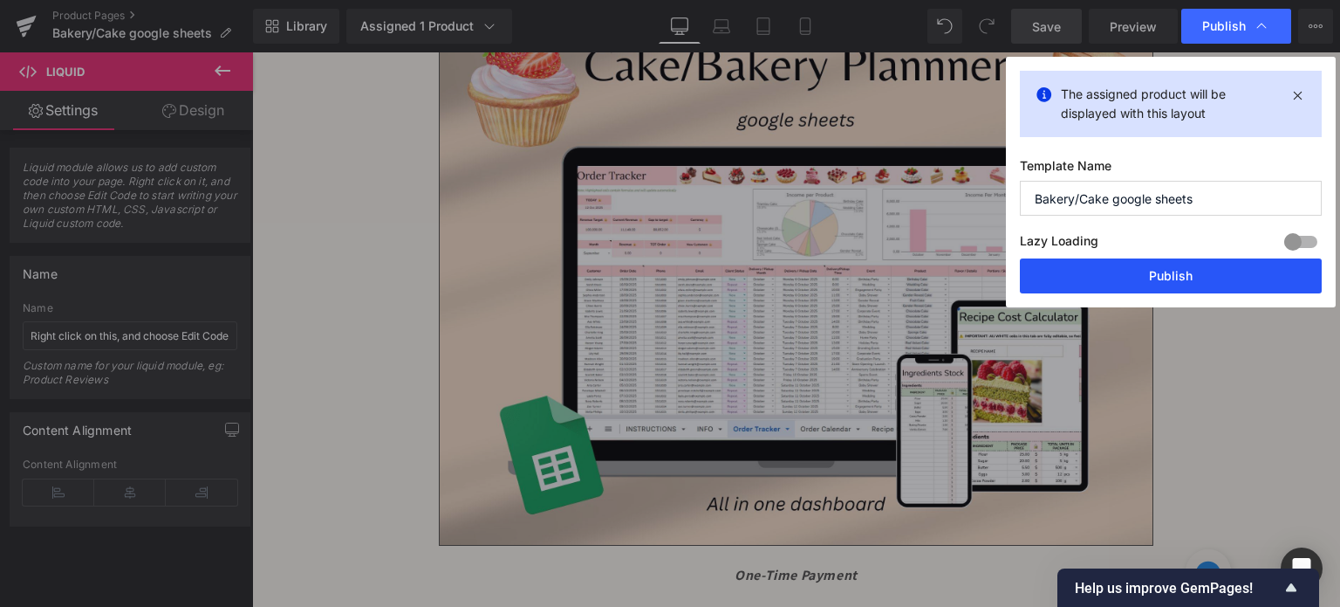
click at [1208, 268] on button "Publish" at bounding box center [1171, 275] width 302 height 35
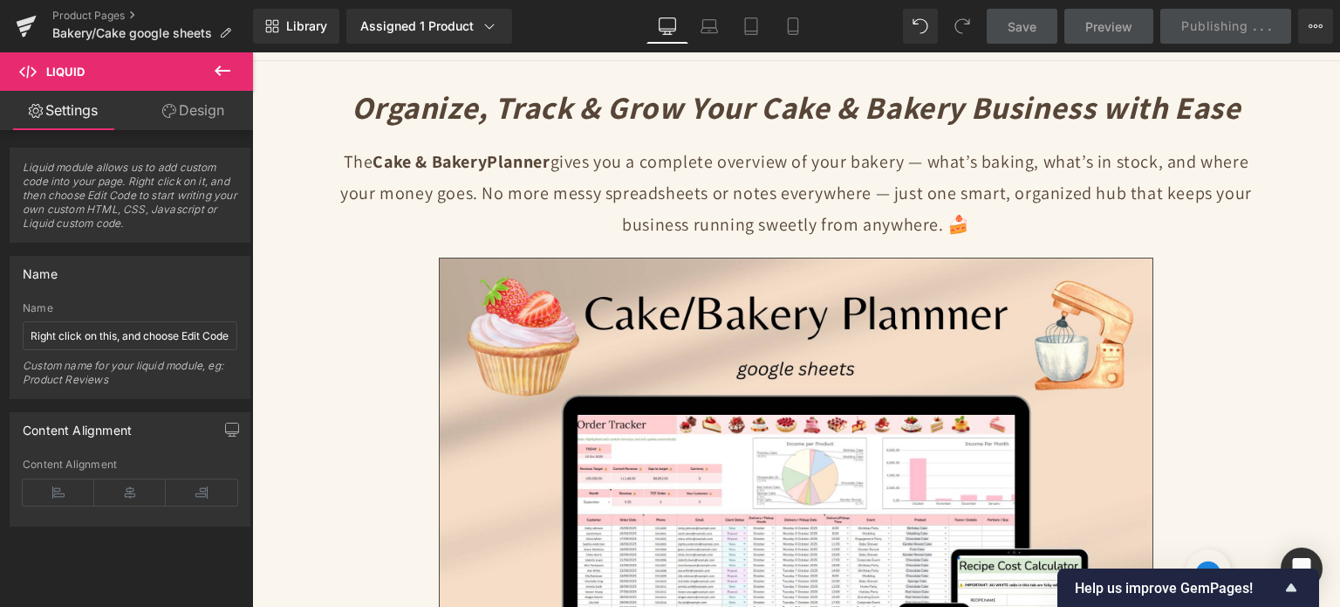
scroll to position [87, 0]
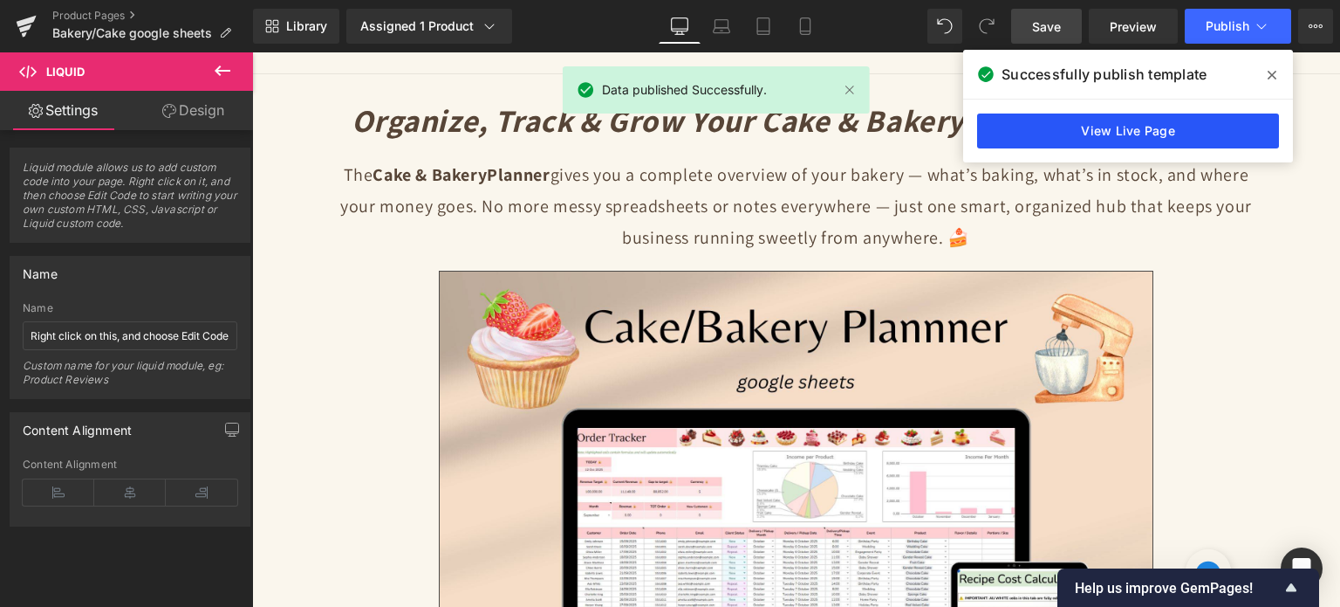
click at [1059, 134] on link "View Live Page" at bounding box center [1128, 130] width 302 height 35
